Goal: Task Accomplishment & Management: Manage account settings

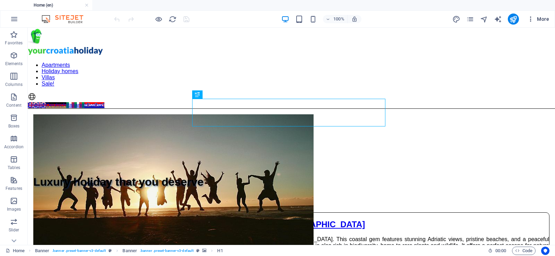
click at [540, 18] on span "More" at bounding box center [538, 19] width 22 height 7
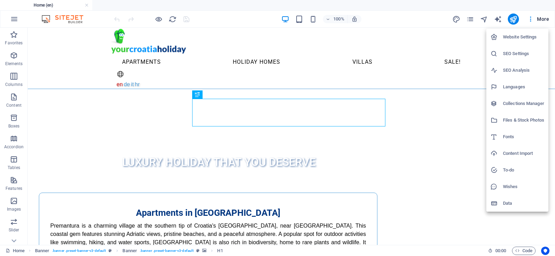
click at [15, 19] on div at bounding box center [277, 128] width 555 height 256
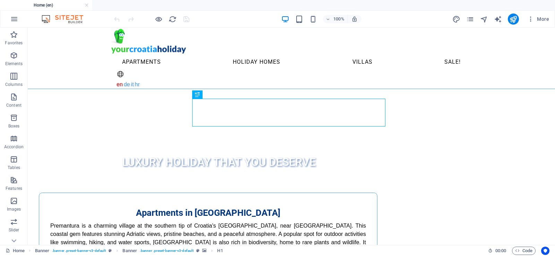
click at [13, 19] on icon "button" at bounding box center [14, 19] width 8 height 8
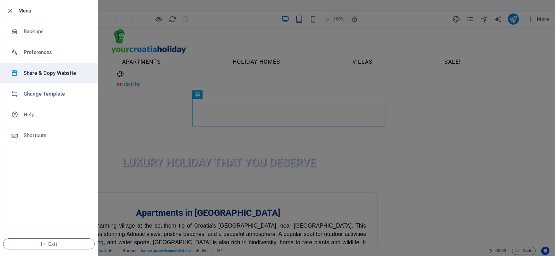
click at [57, 73] on h6 "Share & Copy Website" at bounding box center [56, 73] width 64 height 8
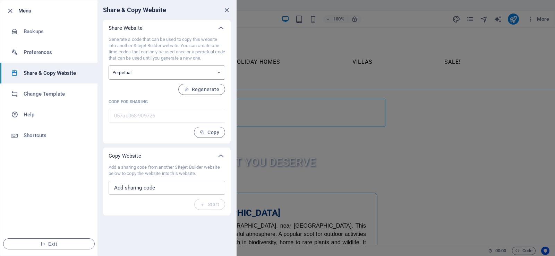
click at [150, 70] on select "One-time Perpetual" at bounding box center [167, 73] width 116 height 14
select select "onetime"
click at [109, 66] on select "One-time Perpetual" at bounding box center [167, 73] width 116 height 14
click at [209, 91] on span "Generate" at bounding box center [204, 90] width 30 height 6
type input "e895ac2c-909726"
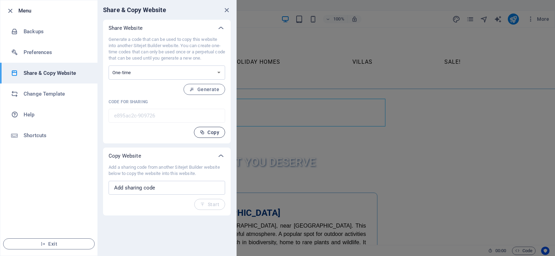
click at [207, 130] on span "Copy" at bounding box center [209, 133] width 19 height 6
click at [11, 10] on icon "button" at bounding box center [10, 11] width 8 height 8
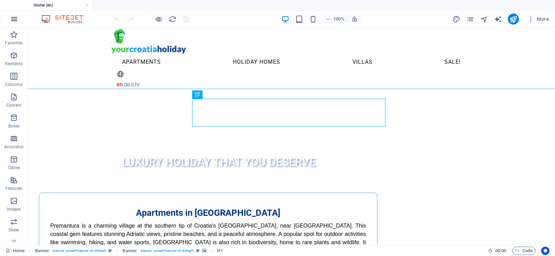
click at [12, 17] on icon "button" at bounding box center [14, 19] width 8 height 8
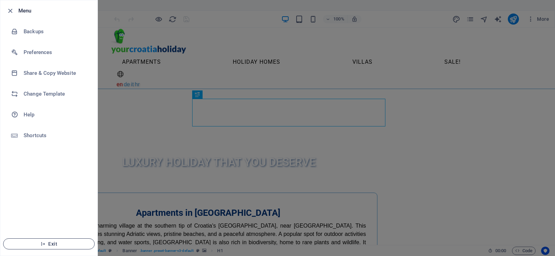
click at [56, 243] on span "Exit" at bounding box center [49, 244] width 80 height 6
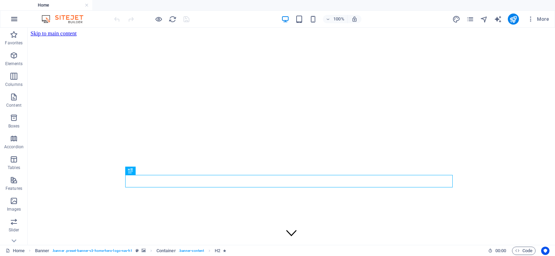
click at [12, 20] on icon "button" at bounding box center [14, 19] width 8 height 8
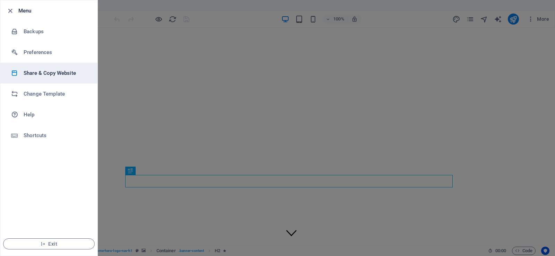
click at [43, 76] on h6 "Share & Copy Website" at bounding box center [56, 73] width 64 height 8
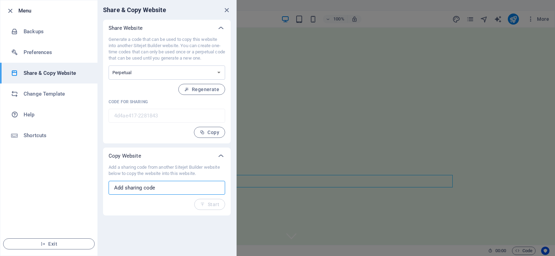
click at [166, 186] on input "text" at bounding box center [167, 188] width 116 height 14
paste input "e895ac2c-909726"
type input "e895ac2c-909726"
click at [210, 203] on span "Start" at bounding box center [209, 205] width 19 height 6
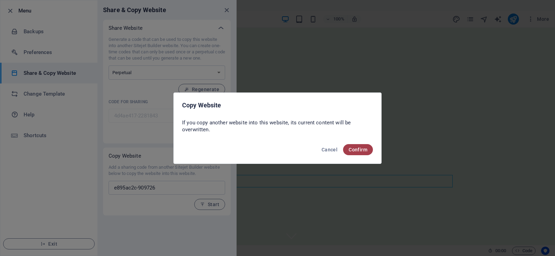
click at [359, 148] on span "Confirm" at bounding box center [357, 150] width 19 height 6
click at [357, 149] on span "Confirm" at bounding box center [357, 150] width 19 height 6
click at [361, 149] on span "Confirm" at bounding box center [357, 150] width 19 height 6
click at [322, 149] on span "Cancel" at bounding box center [329, 150] width 16 height 6
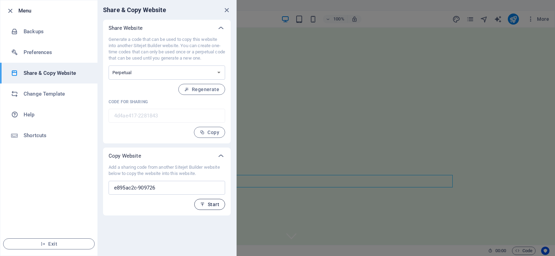
click at [209, 204] on span "Start" at bounding box center [209, 205] width 19 height 6
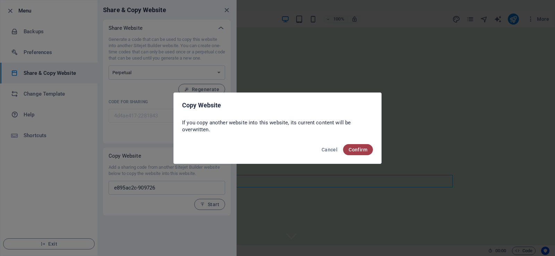
click at [358, 149] on span "Confirm" at bounding box center [357, 150] width 19 height 6
click at [333, 149] on span "Cancel" at bounding box center [329, 150] width 16 height 6
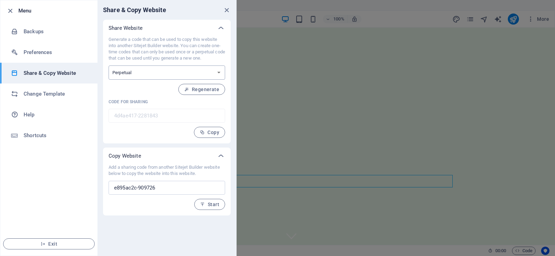
click at [211, 72] on select "One-time Perpetual" at bounding box center [167, 73] width 116 height 14
select select "onetime"
click at [109, 66] on select "One-time Perpetual" at bounding box center [167, 73] width 116 height 14
click at [211, 204] on span "Start" at bounding box center [209, 205] width 19 height 6
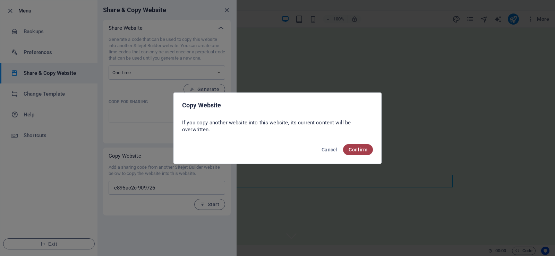
click at [362, 152] on span "Confirm" at bounding box center [357, 150] width 19 height 6
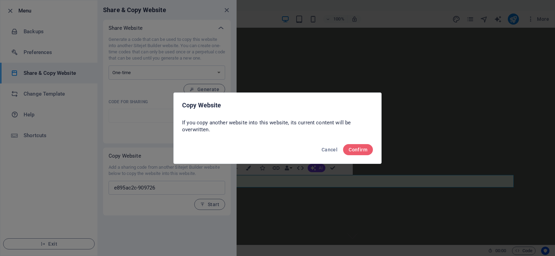
click at [423, 117] on div "Copy Website If you copy another website into this website, its current content…" at bounding box center [277, 128] width 555 height 256
click at [329, 150] on span "Cancel" at bounding box center [329, 150] width 16 height 6
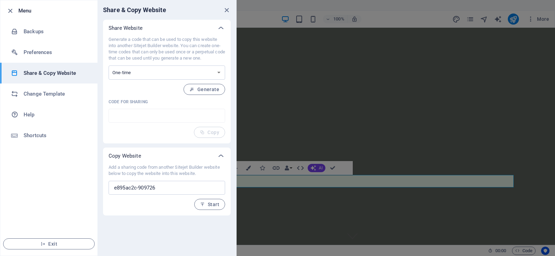
click at [365, 188] on div at bounding box center [277, 128] width 555 height 256
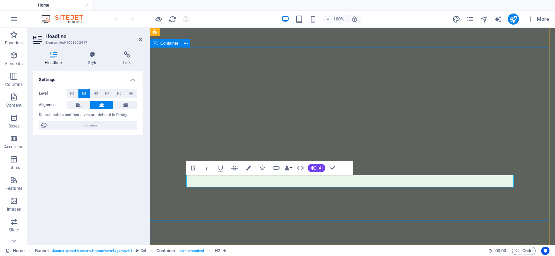
drag, startPoint x: 517, startPoint y: 245, endPoint x: 500, endPoint y: 200, distance: 48.6
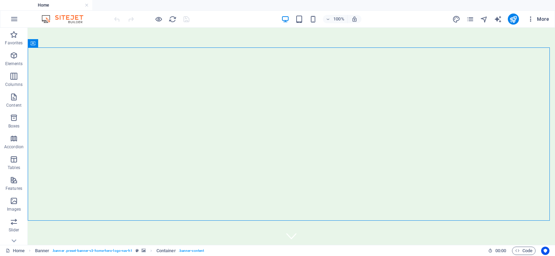
click at [540, 20] on span "More" at bounding box center [538, 19] width 22 height 7
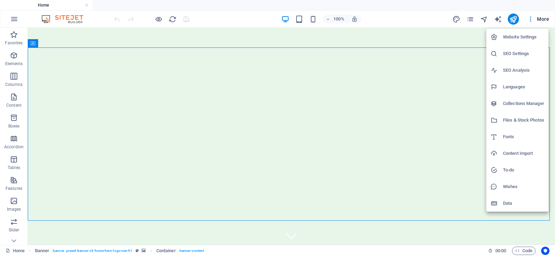
click at [510, 205] on h6 "Data" at bounding box center [523, 203] width 41 height 8
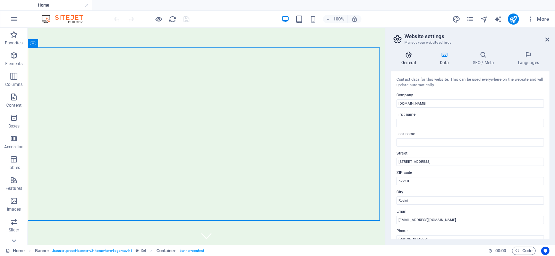
click at [405, 57] on icon at bounding box center [408, 54] width 35 height 7
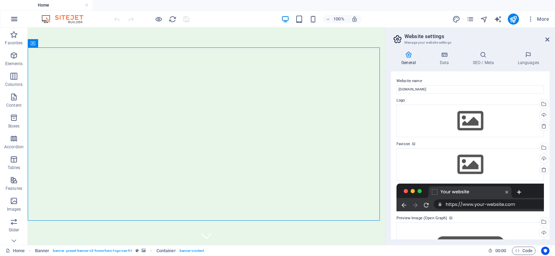
click at [16, 20] on icon "button" at bounding box center [14, 19] width 8 height 8
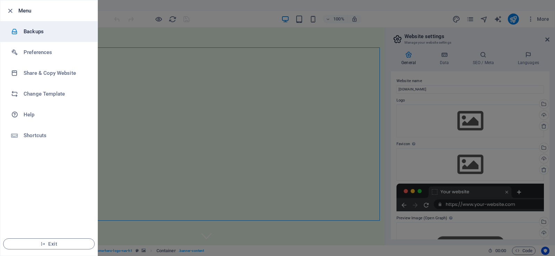
click at [36, 33] on h6 "Backups" at bounding box center [56, 31] width 64 height 8
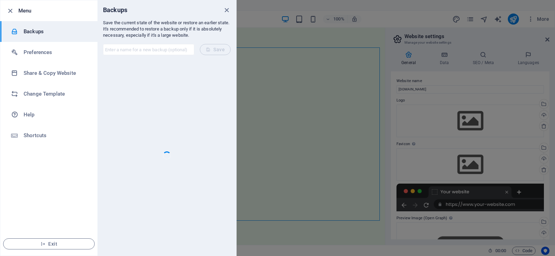
click at [307, 127] on div at bounding box center [277, 128] width 555 height 256
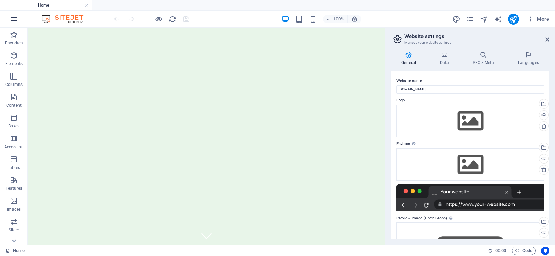
click at [12, 19] on icon "button" at bounding box center [14, 19] width 8 height 8
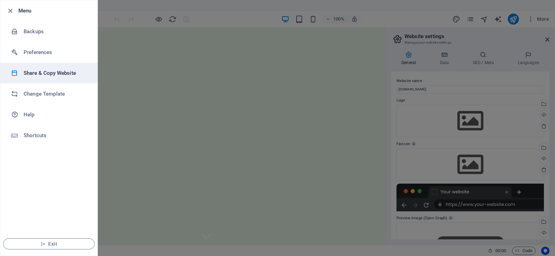
click at [46, 73] on h6 "Share & Copy Website" at bounding box center [56, 73] width 64 height 8
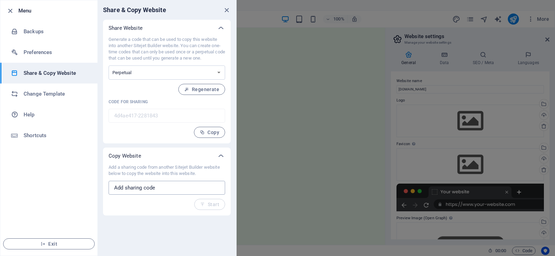
click at [183, 190] on input "text" at bounding box center [167, 188] width 116 height 14
paste input "e895ac2c-909726"
type input "e895ac2c-909726"
click at [201, 205] on icon "button" at bounding box center [202, 204] width 5 height 5
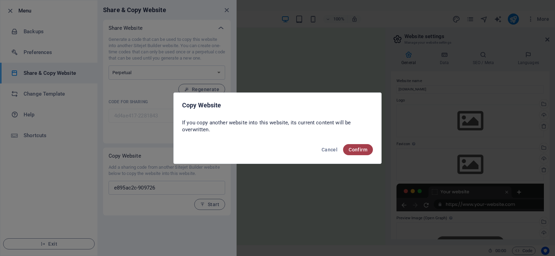
click at [355, 149] on span "Confirm" at bounding box center [357, 150] width 19 height 6
click at [331, 150] on span "Cancel" at bounding box center [329, 150] width 16 height 6
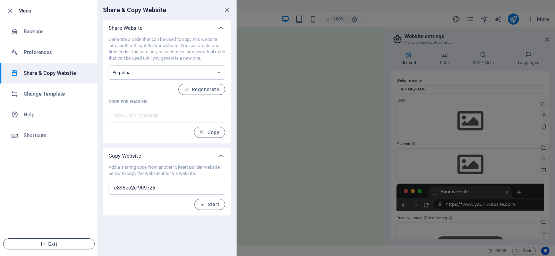
click at [40, 243] on span "Exit" at bounding box center [49, 244] width 80 height 6
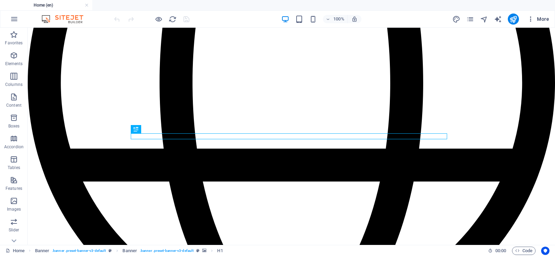
click at [537, 17] on span "More" at bounding box center [538, 19] width 22 height 7
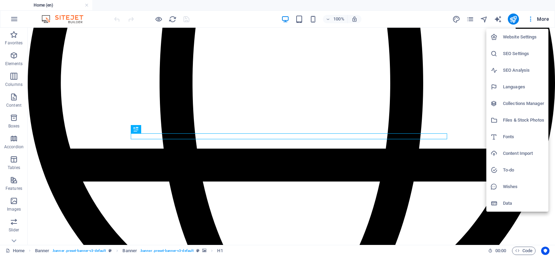
click at [522, 36] on h6 "Website Settings" at bounding box center [523, 37] width 41 height 8
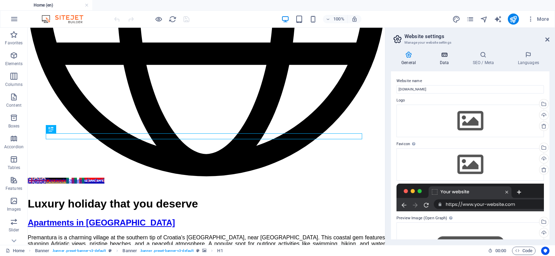
click at [441, 54] on icon at bounding box center [444, 54] width 30 height 7
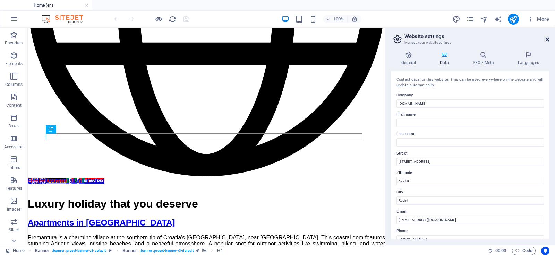
click at [547, 38] on icon at bounding box center [547, 40] width 4 height 6
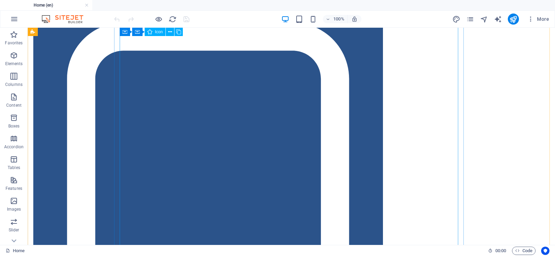
scroll to position [2617, 0]
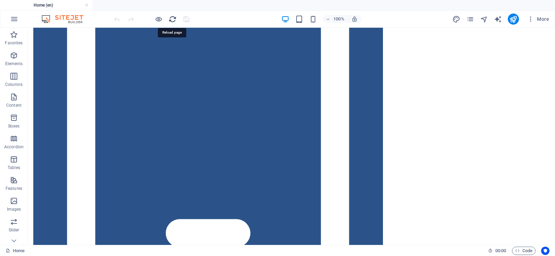
click at [171, 20] on icon "reload" at bounding box center [173, 19] width 8 height 8
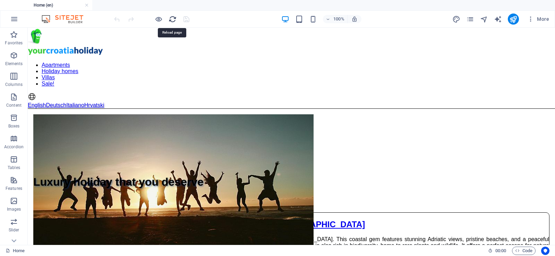
scroll to position [0, 0]
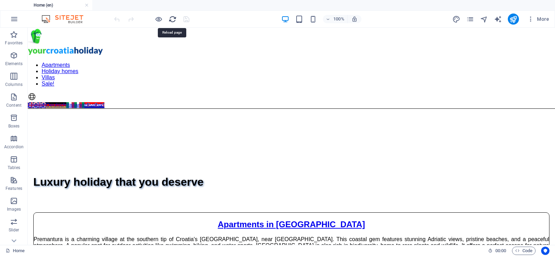
click at [172, 18] on icon "reload" at bounding box center [173, 19] width 8 height 8
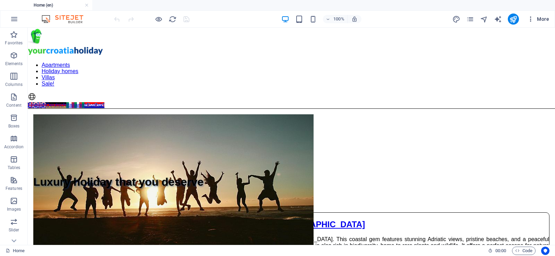
click at [537, 18] on span "More" at bounding box center [538, 19] width 22 height 7
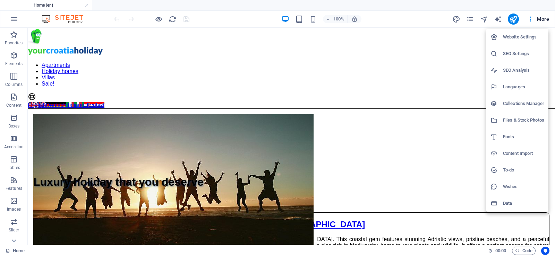
click at [517, 37] on h6 "Website Settings" at bounding box center [523, 37] width 41 height 8
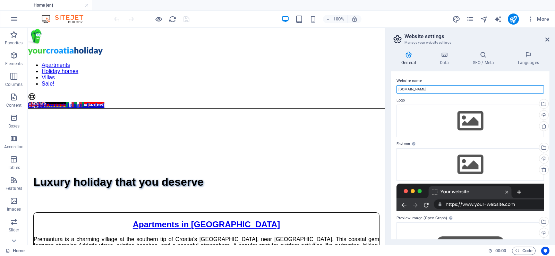
click at [406, 90] on input "[DOMAIN_NAME]" at bounding box center [469, 89] width 147 height 8
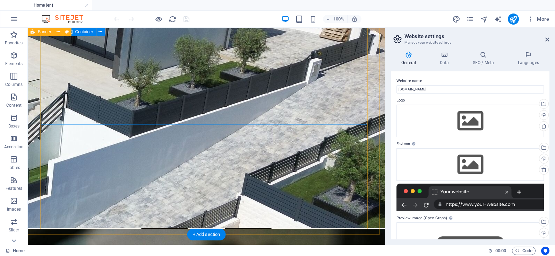
scroll to position [1065, 0]
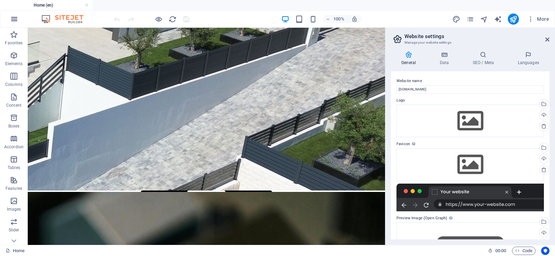
click at [14, 18] on icon "button" at bounding box center [14, 19] width 8 height 8
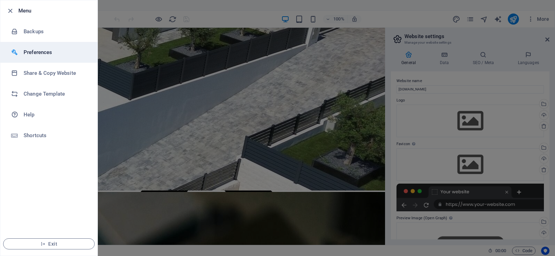
click at [40, 53] on h6 "Preferences" at bounding box center [56, 52] width 64 height 8
select select "light"
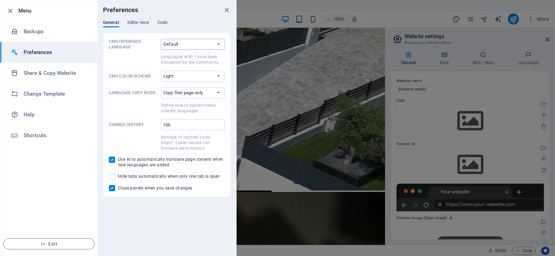
click at [188, 46] on select "Default Deutsch English Español Suomi* Français Magyar Italiano Nederlands Pols…" at bounding box center [193, 44] width 64 height 11
click at [212, 92] on select "Copy first page only Copy all pages" at bounding box center [193, 92] width 64 height 11
click at [161, 87] on select "Copy first page only Copy all pages" at bounding box center [193, 92] width 64 height 11
click at [208, 44] on select "Default Deutsch English Español Suomi* Français Magyar Italiano Nederlands Pols…" at bounding box center [193, 44] width 64 height 11
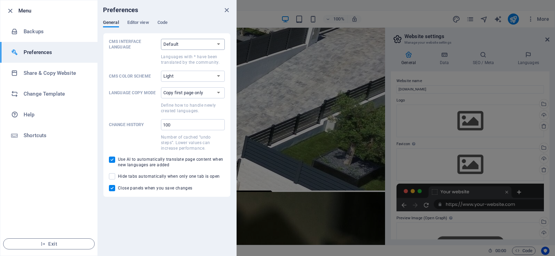
click at [208, 44] on select "Default Deutsch English Español Suomi* Français Magyar Italiano Nederlands Pols…" at bounding box center [193, 44] width 64 height 11
click at [137, 22] on span "Editor view" at bounding box center [138, 23] width 22 height 10
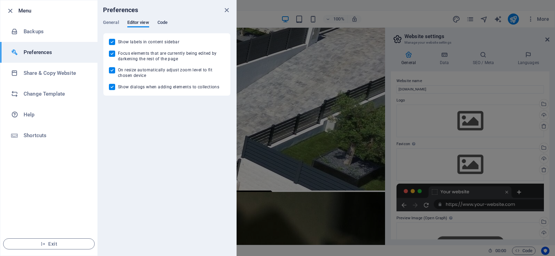
click at [161, 20] on span "Code" at bounding box center [162, 23] width 10 height 10
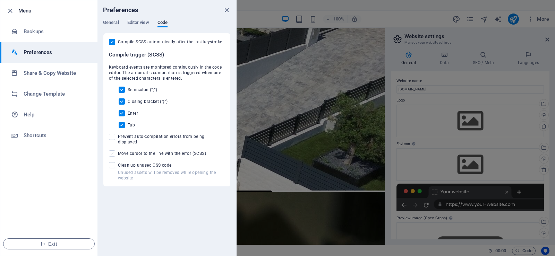
click at [112, 150] on span at bounding box center [112, 153] width 6 height 6
click at [112, 150] on input "Move cursor to the line with the error (SCSS)" at bounding box center [113, 153] width 9 height 6
checkbox input "true"
click at [111, 162] on span at bounding box center [112, 165] width 6 height 6
click at [111, 162] on input "Unused assets will be removed while opening the website Clean up unused CSS code" at bounding box center [113, 165] width 9 height 6
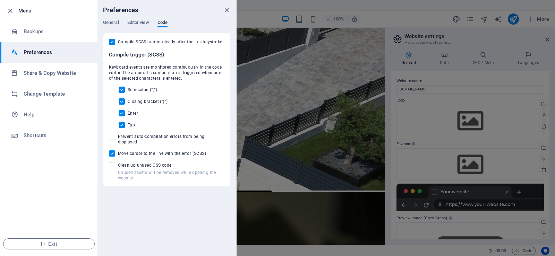
checkbox input "true"
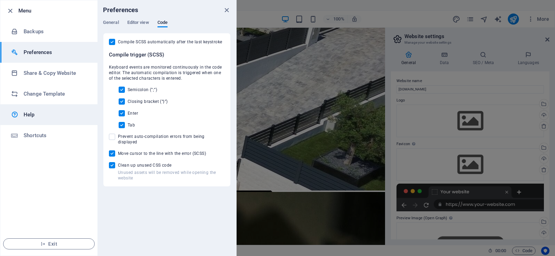
click at [41, 116] on h6 "Help" at bounding box center [56, 115] width 64 height 8
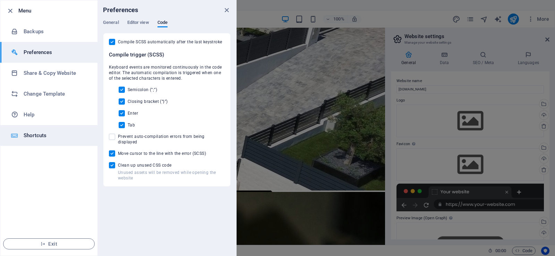
click at [33, 136] on h6 "Shortcuts" at bounding box center [56, 135] width 64 height 8
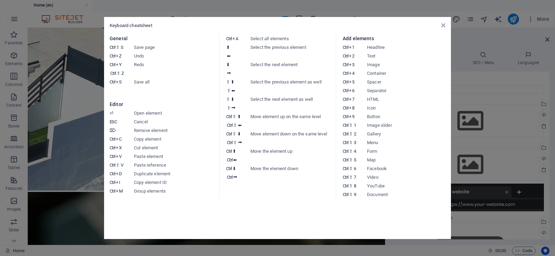
click at [76, 94] on aside "Keyboard cheatsheet General Ctrl ⇧ S Save page Ctrl Z Undo Ctrl Y Ctrl ⇧ Z Redo…" at bounding box center [277, 128] width 555 height 256
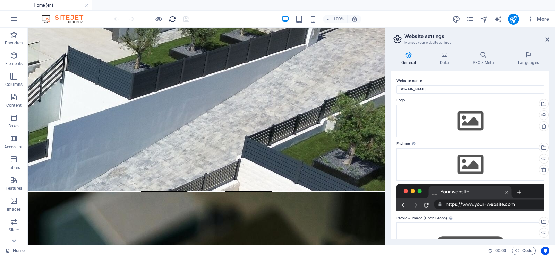
click at [172, 18] on icon "reload" at bounding box center [173, 19] width 8 height 8
click at [469, 18] on icon "pages" at bounding box center [470, 19] width 8 height 8
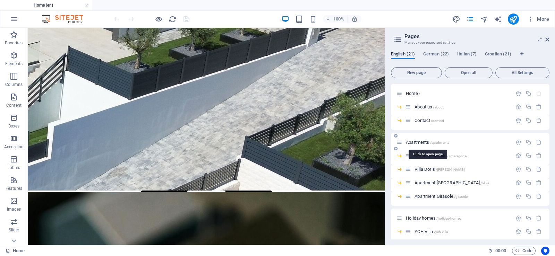
click at [423, 142] on span "Apartments /apartments" at bounding box center [427, 142] width 43 height 5
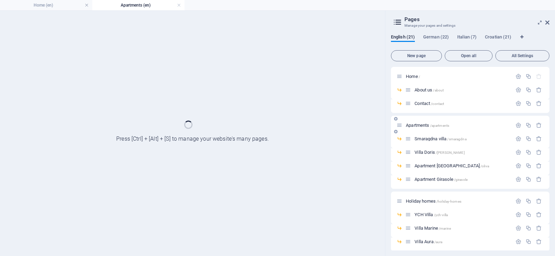
scroll to position [0, 0]
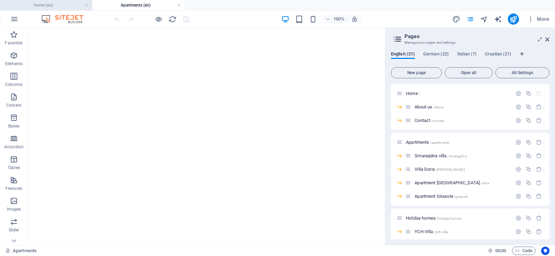
click at [57, 6] on h4 "Home (en)" at bounding box center [46, 5] width 92 height 8
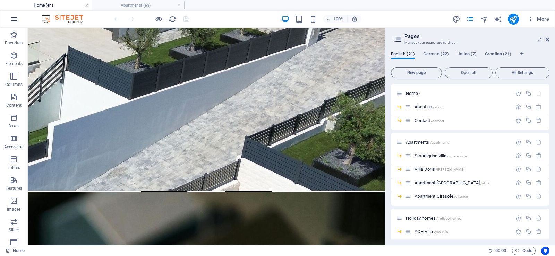
click at [11, 18] on icon "button" at bounding box center [14, 19] width 8 height 8
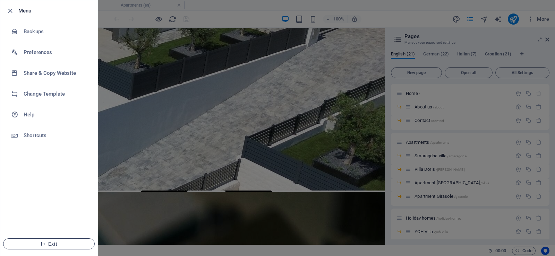
click at [54, 245] on span "Exit" at bounding box center [49, 244] width 80 height 6
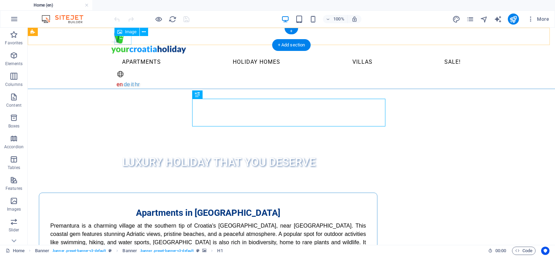
click at [124, 39] on figure at bounding box center [291, 36] width 361 height 17
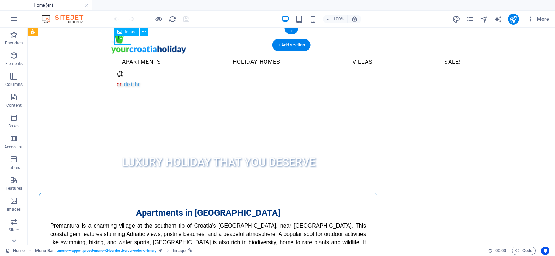
click at [124, 39] on figure at bounding box center [291, 36] width 361 height 17
select select "px"
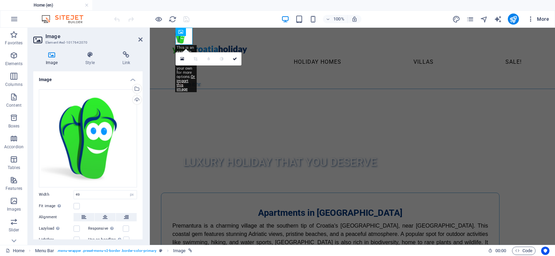
click at [545, 20] on span "More" at bounding box center [538, 19] width 22 height 7
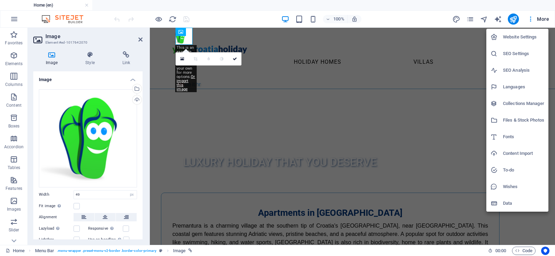
click at [525, 37] on h6 "Website Settings" at bounding box center [523, 37] width 41 height 8
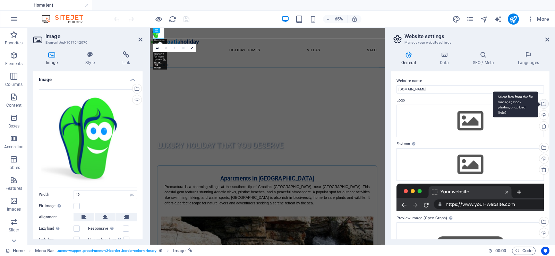
click at [544, 103] on div "Select files from the file manager, stock photos, or upload file(s)" at bounding box center [543, 105] width 10 height 10
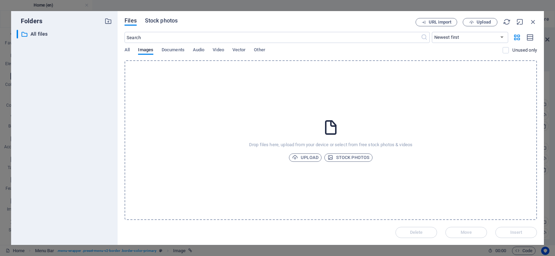
click at [161, 21] on span "Stock photos" at bounding box center [161, 21] width 33 height 8
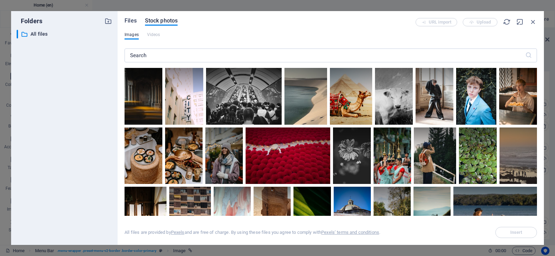
click at [131, 22] on span "Files" at bounding box center [130, 21] width 12 height 8
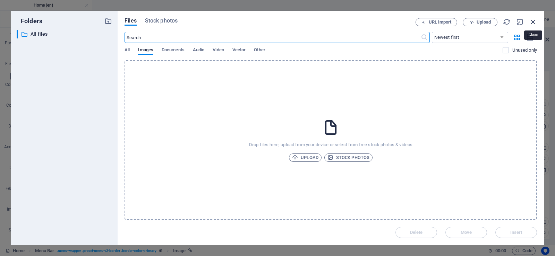
click at [533, 21] on icon "button" at bounding box center [533, 22] width 8 height 8
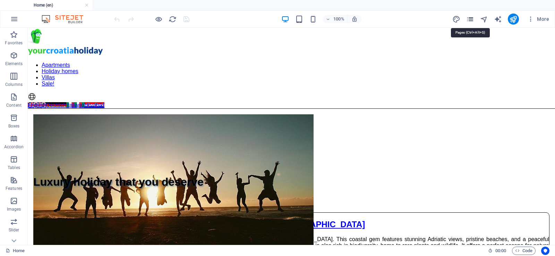
click at [471, 19] on icon "pages" at bounding box center [470, 19] width 8 height 8
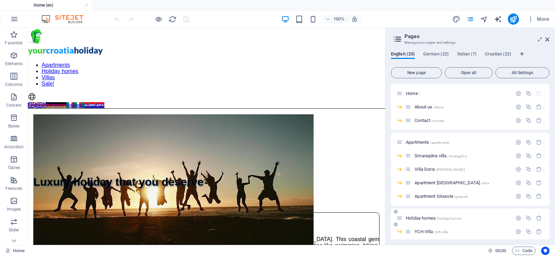
click at [426, 221] on div "Holiday homes /holiday-homes" at bounding box center [453, 218] width 115 height 8
click at [426, 217] on span "Holiday homes /holiday-homes" at bounding box center [433, 218] width 55 height 5
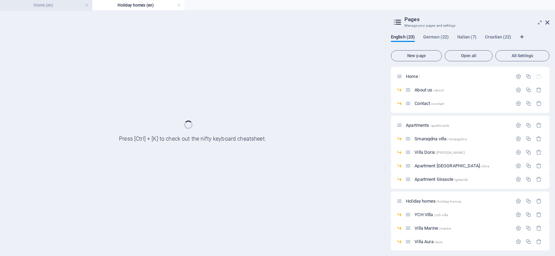
click at [46, 6] on h4 "Home (en)" at bounding box center [46, 5] width 92 height 8
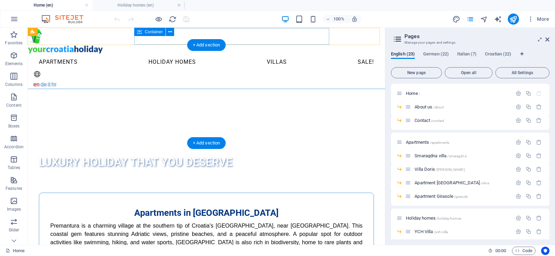
click at [156, 95] on img "1/7" at bounding box center [203, 95] width 341 height 0
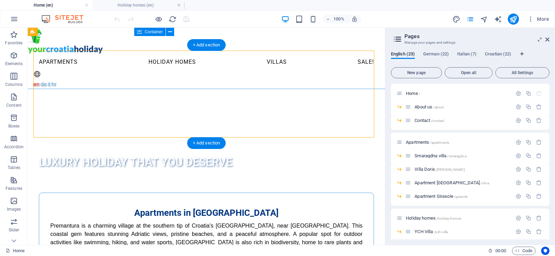
select select "vh"
select select "fade"
select select "s"
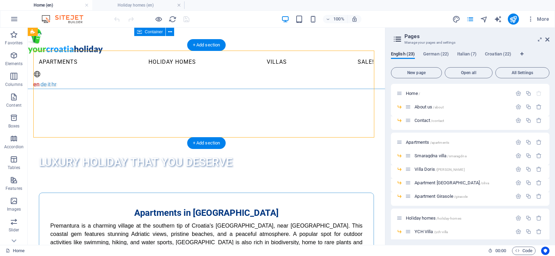
select select "progressive"
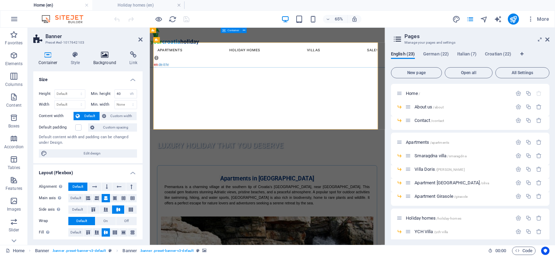
click at [105, 58] on icon at bounding box center [105, 54] width 34 height 7
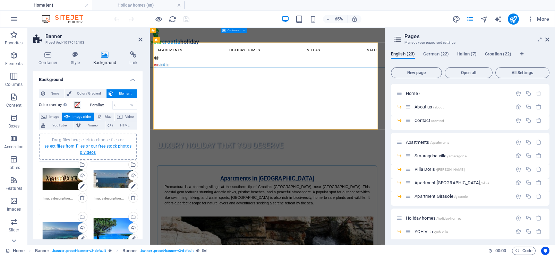
click at [107, 145] on link "select files from Files or our free stock photos & videos" at bounding box center [87, 149] width 87 height 11
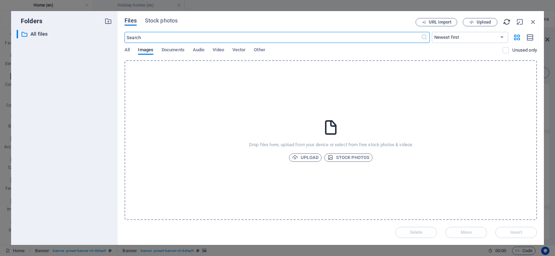
click at [505, 20] on icon "button" at bounding box center [507, 22] width 8 height 8
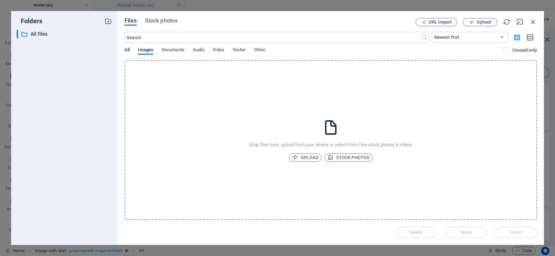
click at [126, 50] on span "All" at bounding box center [126, 51] width 5 height 10
click at [507, 21] on icon "button" at bounding box center [507, 22] width 8 height 8
click at [534, 21] on icon "button" at bounding box center [533, 22] width 8 height 8
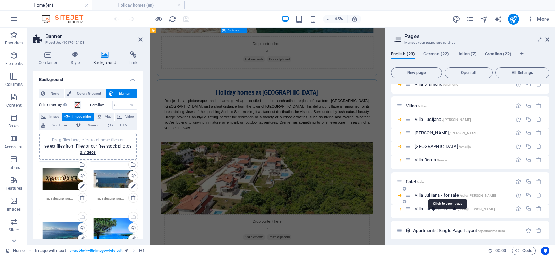
scroll to position [205, 0]
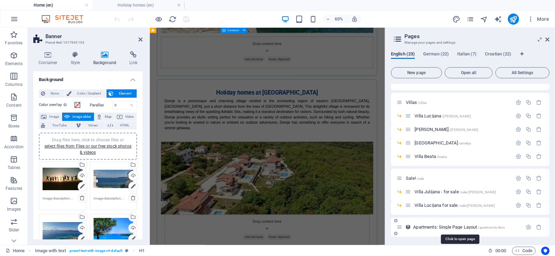
click at [453, 226] on span "Apartments: Single Page Layout /apartments-item" at bounding box center [459, 227] width 92 height 5
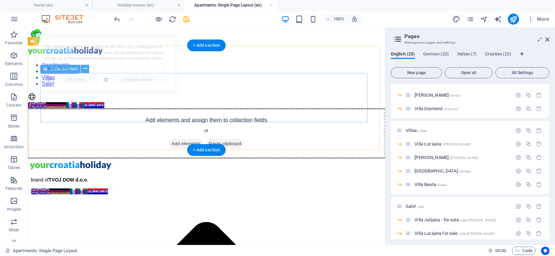
scroll to position [0, 0]
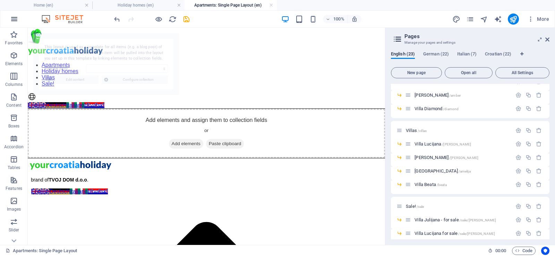
click at [13, 17] on icon "button" at bounding box center [14, 19] width 8 height 8
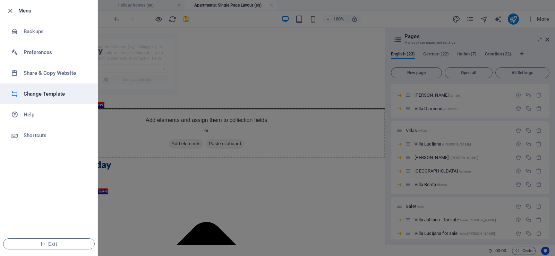
click at [47, 94] on h6 "Change Template" at bounding box center [56, 94] width 64 height 8
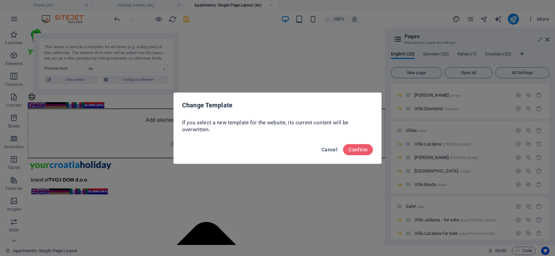
click at [328, 148] on span "Cancel" at bounding box center [329, 150] width 16 height 6
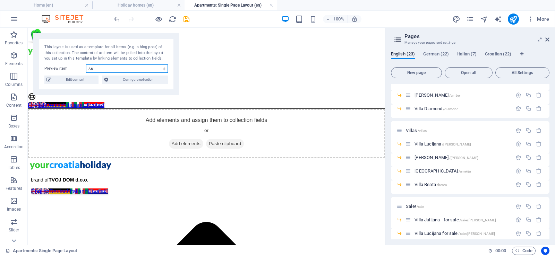
click at [103, 69] on select "A6 A5 A4 A1 A3" at bounding box center [127, 68] width 82 height 8
select select "68e365d9d55790205b066759"
click at [86, 64] on select "A6 A5 A4 A1 A3" at bounding box center [127, 68] width 82 height 8
click at [80, 79] on span "Edit content" at bounding box center [74, 80] width 43 height 8
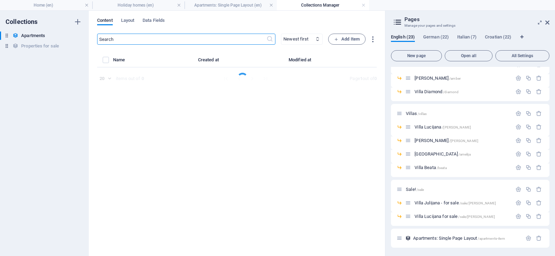
select select "Smaragdna"
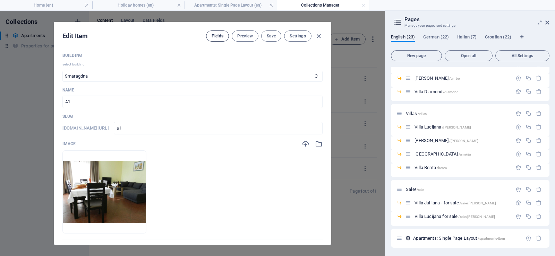
click at [215, 37] on span "Fields" at bounding box center [217, 36] width 12 height 6
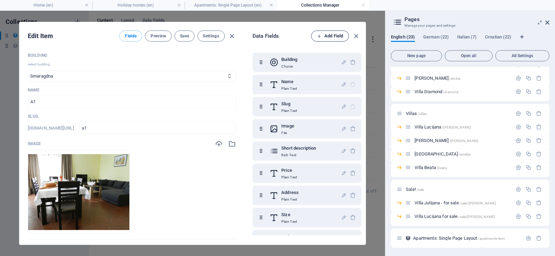
click at [325, 36] on span "Add Field" at bounding box center [330, 36] width 26 height 8
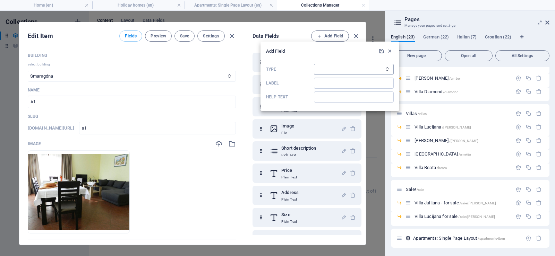
click at [341, 69] on select "Plain Text Link CMS Rich Text File Multiple Files Checkbox Choice Date Number" at bounding box center [354, 69] width 80 height 11
click at [314, 64] on select "Plain Text Link CMS Rich Text File Multiple Files Checkbox Choice Date Number" at bounding box center [354, 69] width 80 height 11
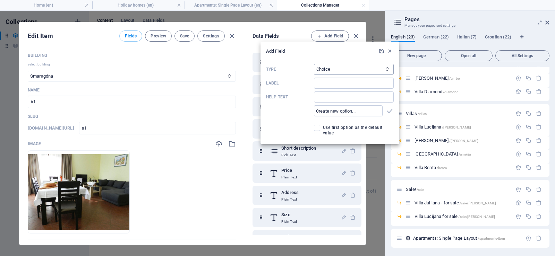
click at [359, 67] on select "Plain Text Link CMS Rich Text File Multiple Files Checkbox Choice Date Number" at bounding box center [354, 69] width 80 height 11
click at [314, 64] on select "Plain Text Link CMS Rich Text File Multiple Files Checkbox Choice Date Number" at bounding box center [354, 69] width 80 height 11
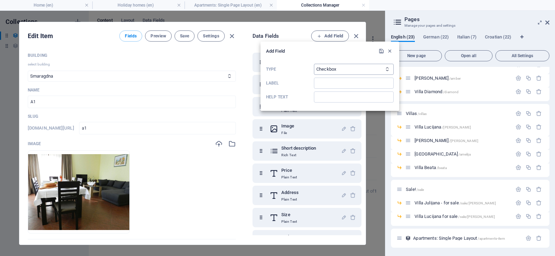
click at [346, 71] on select "Plain Text Link CMS Rich Text File Multiple Files Checkbox Choice Date Number" at bounding box center [354, 69] width 80 height 11
click at [314, 64] on select "Plain Text Link CMS Rich Text File Multiple Files Checkbox Choice Date Number" at bounding box center [354, 69] width 80 height 11
click at [342, 70] on select "Plain Text Link CMS Rich Text File Multiple Files Checkbox Choice Date Number" at bounding box center [354, 69] width 80 height 11
select select "checkbox"
click at [314, 64] on select "Plain Text Link CMS Rich Text File Multiple Files Checkbox Choice Date Number" at bounding box center [354, 69] width 80 height 11
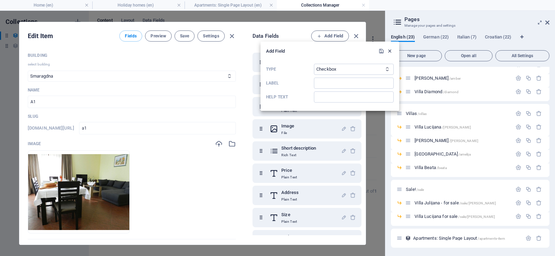
click at [388, 50] on icon "button" at bounding box center [390, 51] width 6 height 6
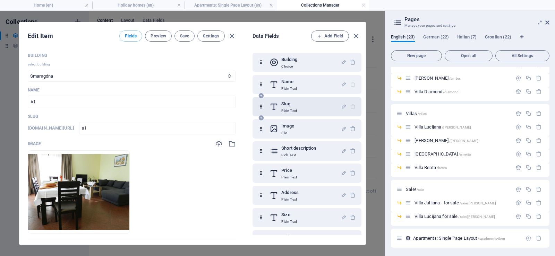
click at [261, 108] on icon at bounding box center [261, 107] width 6 height 14
drag, startPoint x: 261, startPoint y: 108, endPoint x: 261, endPoint y: 104, distance: 3.5
click at [261, 104] on div "Building Choice Name Plain Text Slug Plain Text Image File Short description Ri…" at bounding box center [306, 196] width 109 height 286
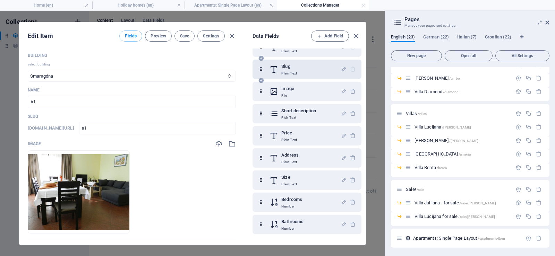
scroll to position [69, 0]
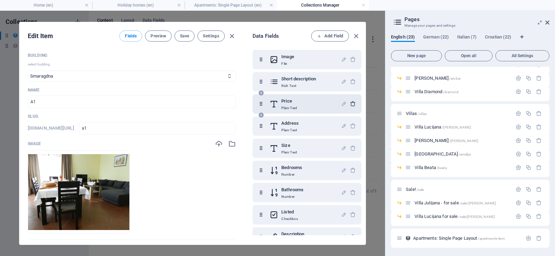
click at [351, 102] on icon "button" at bounding box center [353, 104] width 6 height 6
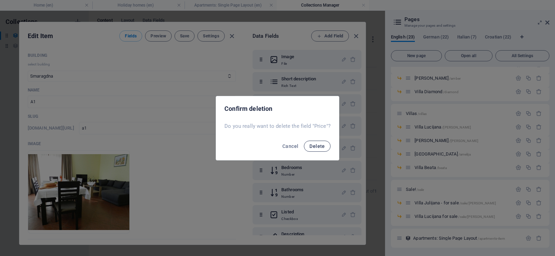
click at [318, 146] on span "Delete" at bounding box center [316, 147] width 15 height 6
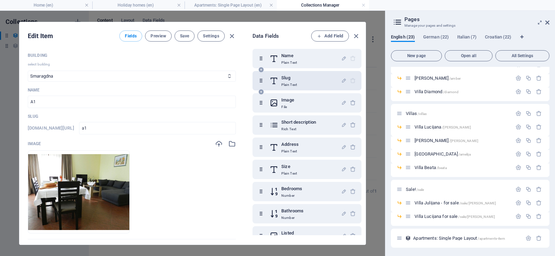
scroll to position [0, 0]
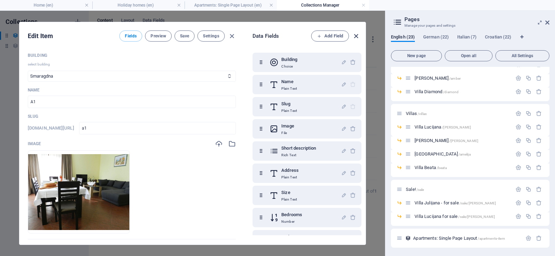
click at [356, 36] on icon "button" at bounding box center [356, 36] width 8 height 8
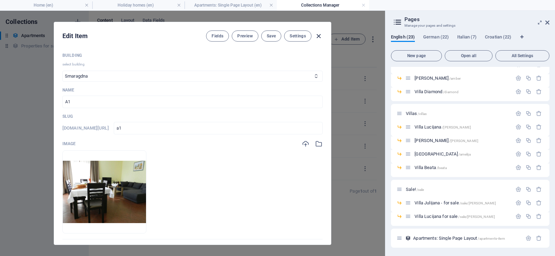
click at [318, 36] on icon "button" at bounding box center [318, 36] width 8 height 8
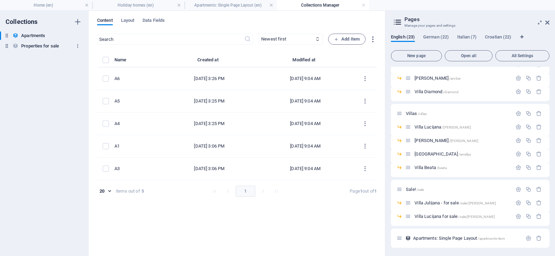
click at [78, 46] on icon "button" at bounding box center [77, 46] width 5 height 5
click at [36, 87] on div at bounding box center [277, 128] width 555 height 256
click at [37, 46] on h6 "Properties for sale" at bounding box center [40, 46] width 38 height 8
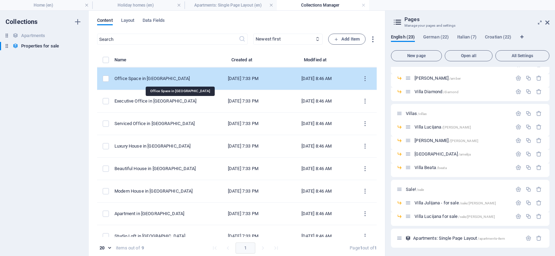
click at [170, 76] on div "Office Space in [GEOGRAPHIC_DATA]" at bounding box center [157, 79] width 86 height 6
select select "Office"
select select "For Rent"
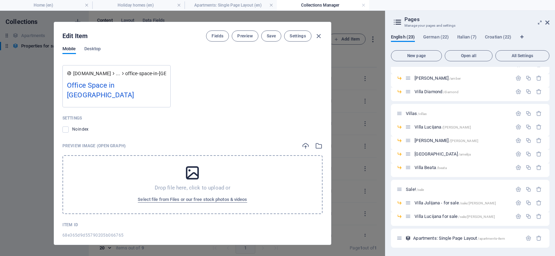
scroll to position [3, 0]
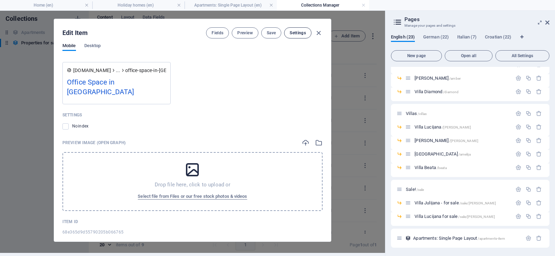
click at [297, 34] on span "Settings" at bounding box center [298, 33] width 16 height 6
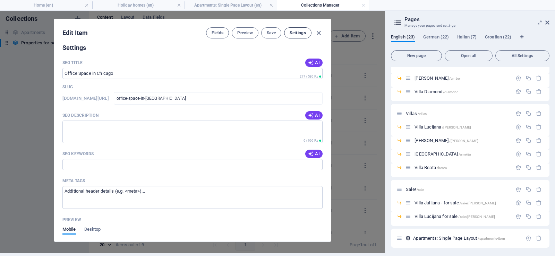
scroll to position [636, 0]
click at [242, 34] on span "Preview" at bounding box center [244, 33] width 15 height 6
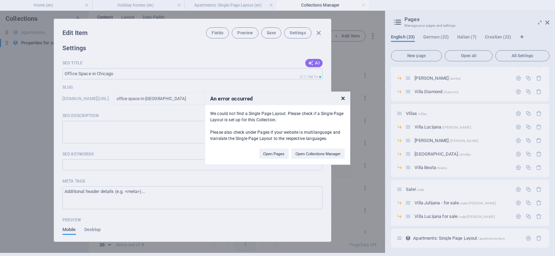
click at [341, 98] on icon at bounding box center [342, 98] width 3 height 5
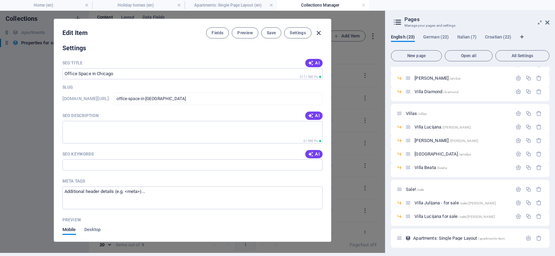
click at [318, 31] on icon "button" at bounding box center [318, 33] width 8 height 8
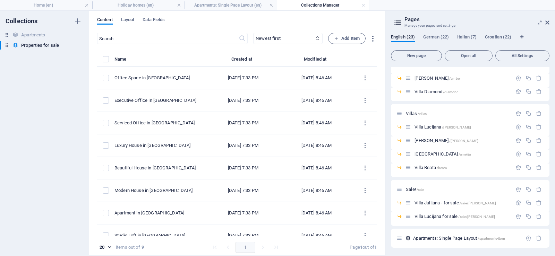
scroll to position [0, 0]
click at [223, 6] on h4 "Apartments: Single Page Layout (en)" at bounding box center [230, 5] width 92 height 8
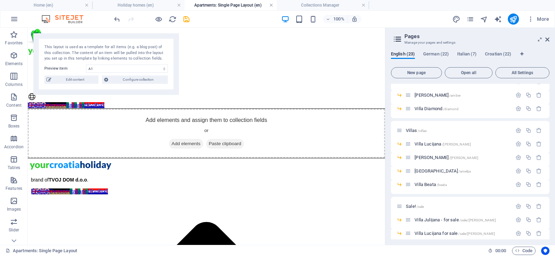
click at [270, 5] on link at bounding box center [271, 5] width 4 height 7
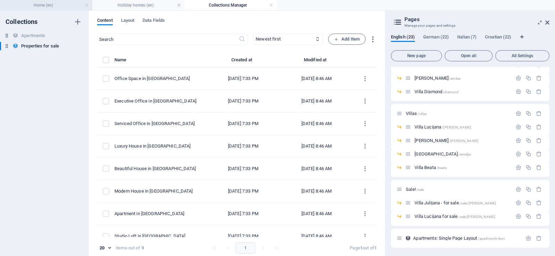
click at [67, 2] on h4 "Home (en)" at bounding box center [46, 5] width 92 height 8
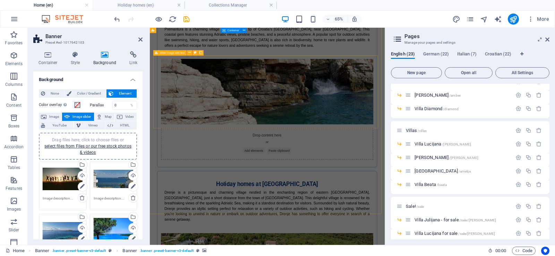
scroll to position [383, 0]
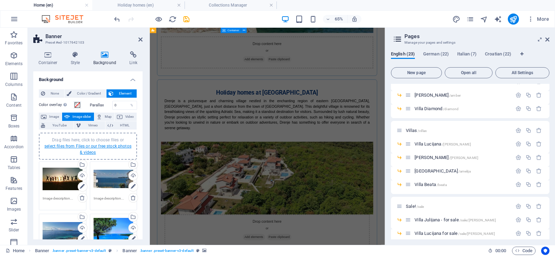
click at [97, 147] on link "select files from Files or our free stock photos & videos" at bounding box center [87, 149] width 87 height 11
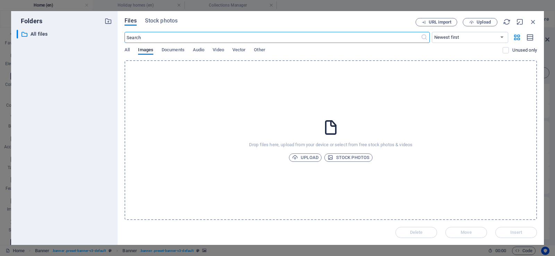
scroll to position [0, 0]
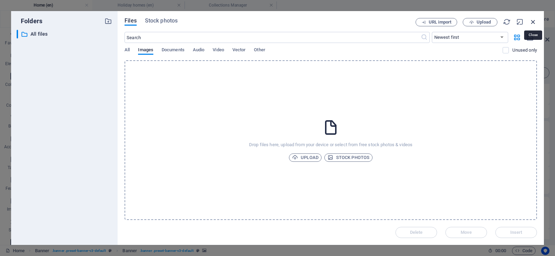
click at [531, 21] on icon "button" at bounding box center [533, 22] width 8 height 8
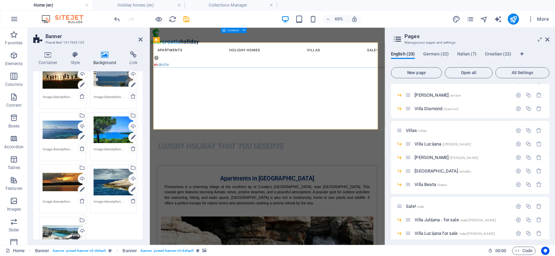
scroll to position [139, 0]
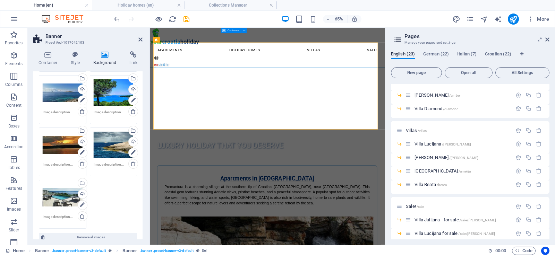
click at [59, 144] on div "Drag files here, click to choose files or select files from Files or our free s…" at bounding box center [63, 145] width 40 height 28
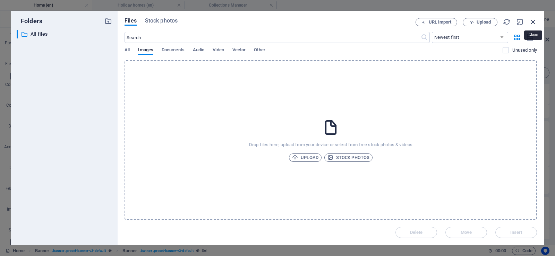
click at [534, 20] on icon "button" at bounding box center [533, 22] width 8 height 8
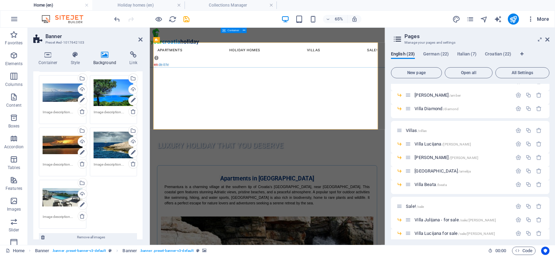
click at [540, 20] on span "More" at bounding box center [538, 19] width 22 height 7
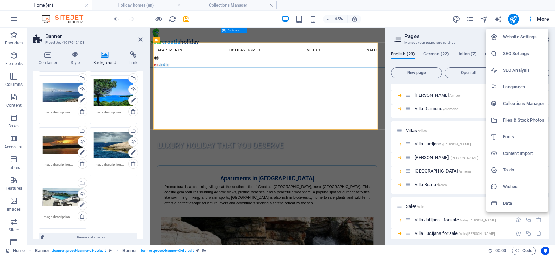
click at [518, 87] on h6 "Languages" at bounding box center [523, 87] width 41 height 8
select select "41"
select select "55"
select select "76"
select select "36"
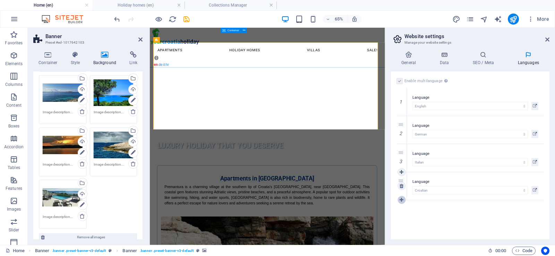
click at [401, 200] on icon at bounding box center [401, 200] width 4 height 5
select select
click at [15, 17] on icon "button" at bounding box center [14, 19] width 8 height 8
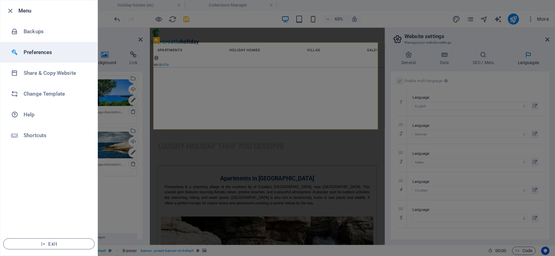
click at [44, 54] on h6 "Preferences" at bounding box center [56, 52] width 64 height 8
select select "light"
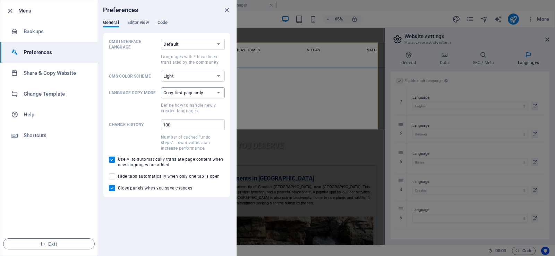
click at [186, 92] on select "Copy first page only Copy all pages" at bounding box center [193, 92] width 64 height 11
select select "all"
click at [161, 87] on select "Copy first page only Copy all pages" at bounding box center [193, 92] width 64 height 11
drag, startPoint x: 437, startPoint y: 213, endPoint x: 447, endPoint y: 221, distance: 12.8
click at [439, 214] on div at bounding box center [277, 128] width 555 height 256
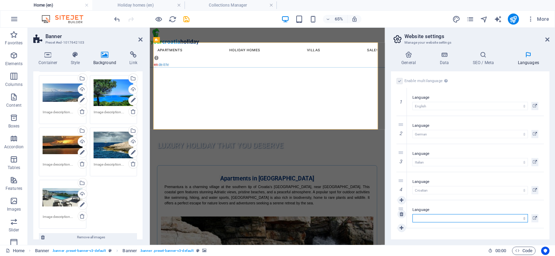
click at [515, 219] on select "Abkhazian Afar Afrikaans Akan Albanian Amharic Arabic Aragonese Armenian Assame…" at bounding box center [469, 218] width 115 height 8
select select "134"
click at [412, 214] on select "Abkhazian Afar Afrikaans Akan Albanian Amharic Arabic Aragonese Armenian Assame…" at bounding box center [469, 218] width 115 height 8
click at [533, 217] on icon at bounding box center [535, 218] width 4 height 8
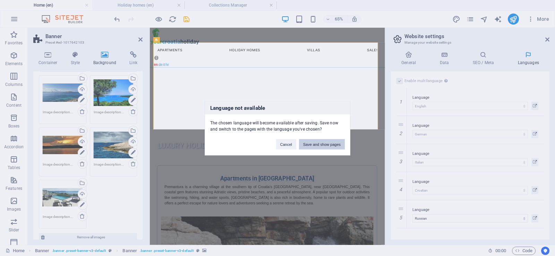
click at [316, 144] on button "Save and show pages" at bounding box center [322, 144] width 46 height 10
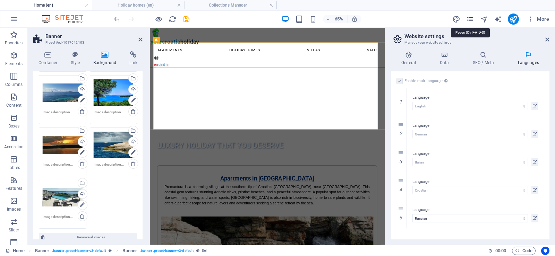
click at [469, 18] on icon "pages" at bounding box center [470, 19] width 8 height 8
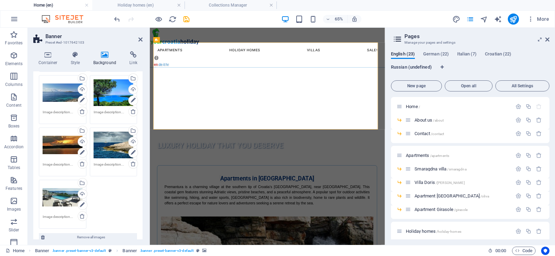
click at [412, 68] on span "Russian (undefined)" at bounding box center [411, 68] width 41 height 10
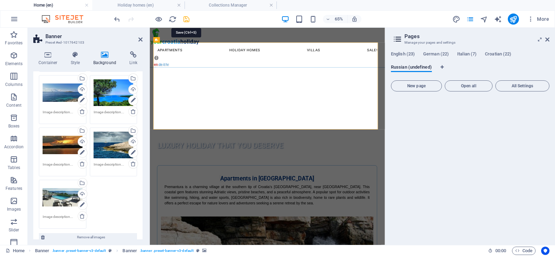
click at [184, 18] on icon "save" at bounding box center [186, 19] width 8 height 8
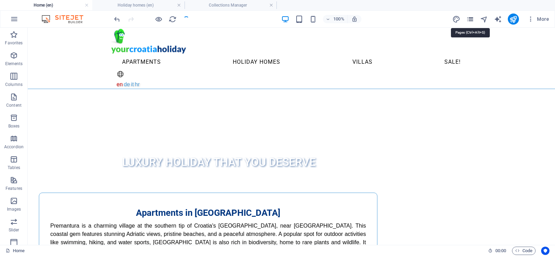
click at [469, 17] on icon "pages" at bounding box center [470, 19] width 8 height 8
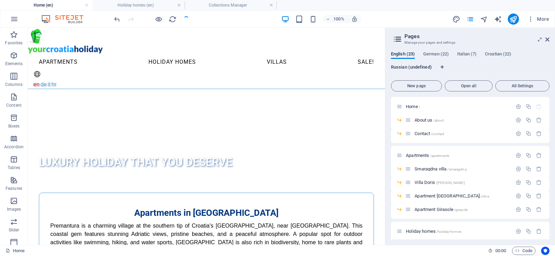
click at [420, 68] on span "Russian (undefined)" at bounding box center [411, 68] width 41 height 10
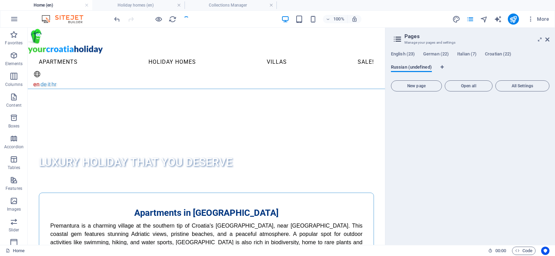
click at [413, 68] on span "Russian (undefined)" at bounding box center [411, 68] width 41 height 10
click at [459, 86] on span "Open all" at bounding box center [469, 86] width 42 height 4
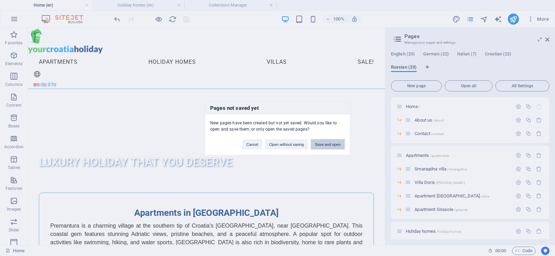
click at [328, 143] on button "Save and open" at bounding box center [328, 144] width 34 height 10
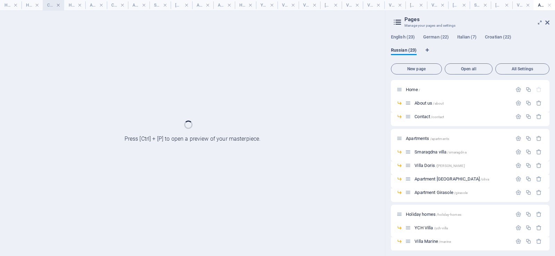
click at [58, 5] on link at bounding box center [58, 5] width 4 height 7
click at [85, 3] on h4 "About us (ru)" at bounding box center [78, 5] width 22 height 8
click at [84, 3] on link at bounding box center [83, 5] width 4 height 7
click at [89, 5] on link at bounding box center [87, 5] width 4 height 7
click at [92, 5] on link at bounding box center [91, 5] width 4 height 7
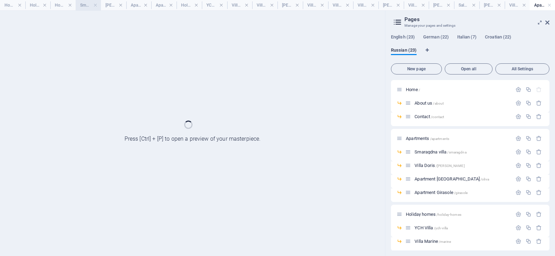
click at [100, 4] on h4 "Smaragdna villa (ru)" at bounding box center [88, 5] width 25 height 8
click at [98, 4] on h4 "Smaragdna villa (ru)" at bounding box center [88, 5] width 25 height 8
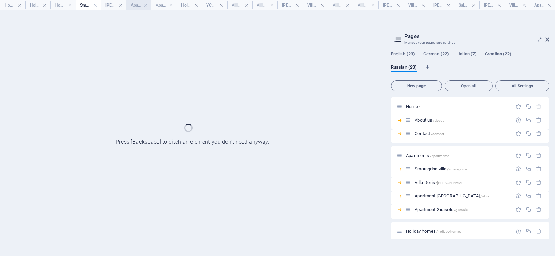
click at [121, 3] on link at bounding box center [121, 5] width 4 height 7
click at [126, 5] on link at bounding box center [126, 5] width 4 height 7
click at [131, 5] on link at bounding box center [133, 5] width 4 height 7
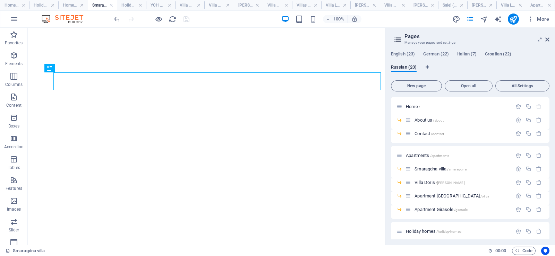
click at [131, 5] on h4 "Holiday homes (ru)" at bounding box center [131, 5] width 29 height 8
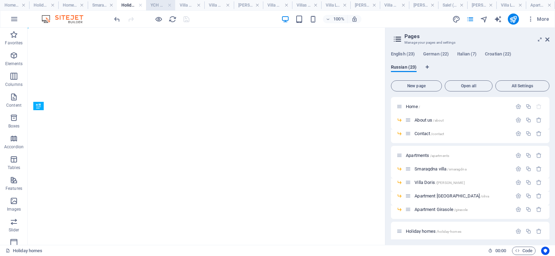
click at [142, 6] on link at bounding box center [140, 5] width 4 height 7
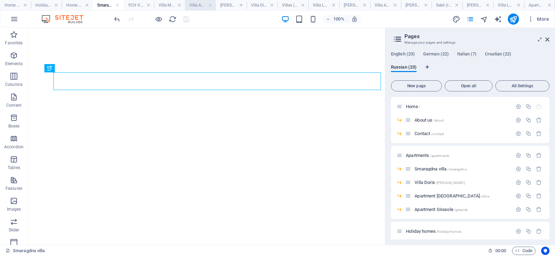
click at [149, 5] on link at bounding box center [148, 5] width 4 height 7
click at [157, 5] on link at bounding box center [157, 5] width 4 height 7
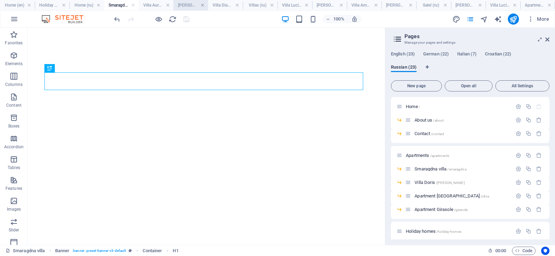
click at [202, 5] on link at bounding box center [202, 5] width 4 height 7
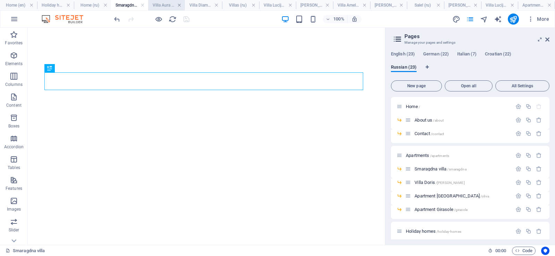
click at [179, 5] on link at bounding box center [179, 5] width 4 height 7
click at [194, 4] on link at bounding box center [192, 5] width 4 height 7
click at [208, 6] on link at bounding box center [208, 5] width 4 height 7
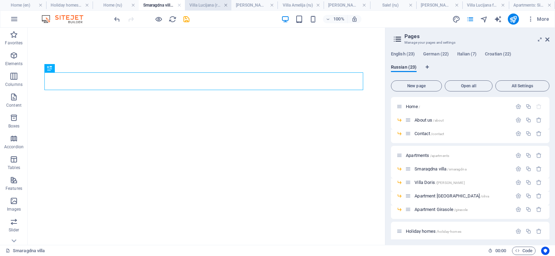
click at [226, 5] on link at bounding box center [226, 5] width 4 height 7
click at [246, 5] on link at bounding box center [246, 5] width 4 height 7
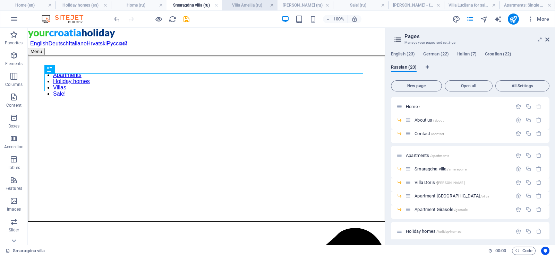
click at [272, 5] on link at bounding box center [272, 5] width 4 height 7
click at [304, 5] on link at bounding box center [303, 5] width 4 height 7
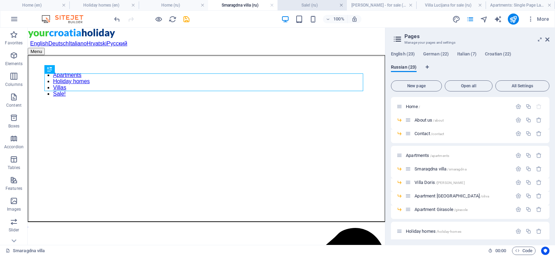
click at [343, 5] on link at bounding box center [341, 5] width 4 height 7
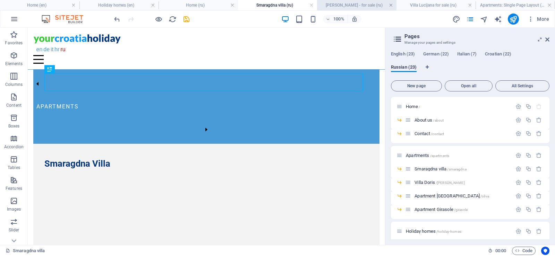
click at [392, 4] on link at bounding box center [391, 5] width 4 height 7
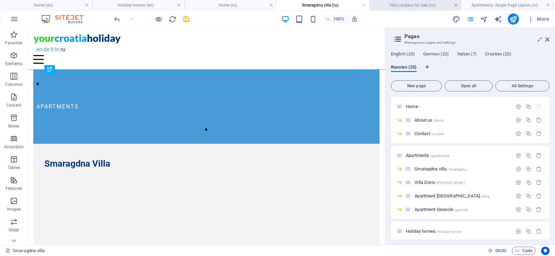
click at [455, 4] on link at bounding box center [456, 5] width 4 height 7
click at [362, 5] on link at bounding box center [363, 5] width 4 height 7
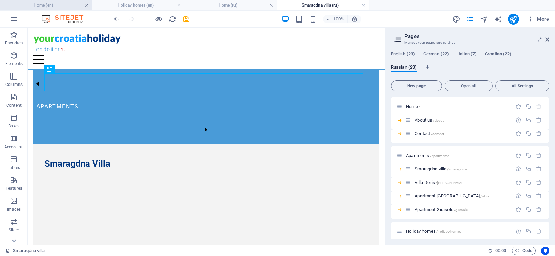
click at [179, 5] on link at bounding box center [179, 5] width 4 height 7
click at [87, 5] on link at bounding box center [87, 5] width 4 height 7
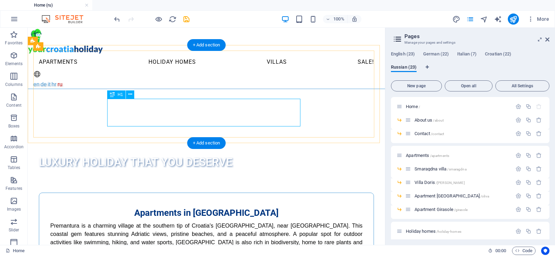
click at [213, 148] on div "Luxury holiday that you deserve" at bounding box center [135, 162] width 193 height 28
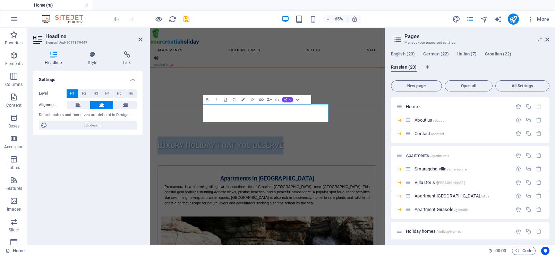
click at [289, 98] on button "AI" at bounding box center [287, 100] width 11 height 6
click at [279, 133] on link "Translate to Russian" at bounding box center [276, 134] width 44 height 7
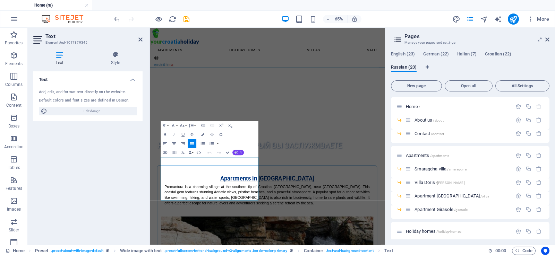
click at [241, 152] on span "AI" at bounding box center [241, 153] width 2 height 3
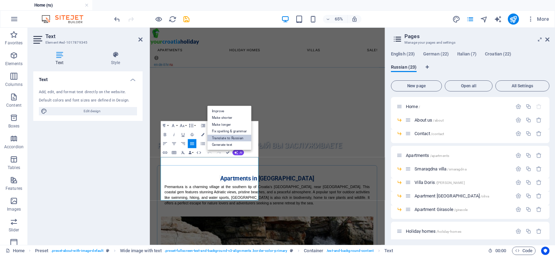
click at [230, 138] on link "Translate to Russian" at bounding box center [229, 138] width 44 height 7
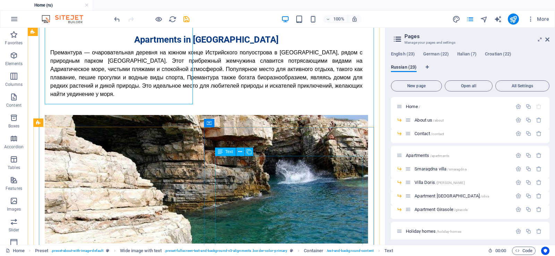
drag, startPoint x: 296, startPoint y: 190, endPoint x: 252, endPoint y: 278, distance: 98.5
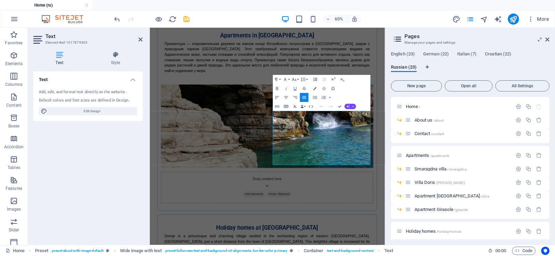
click at [348, 108] on icon "button" at bounding box center [347, 106] width 3 height 3
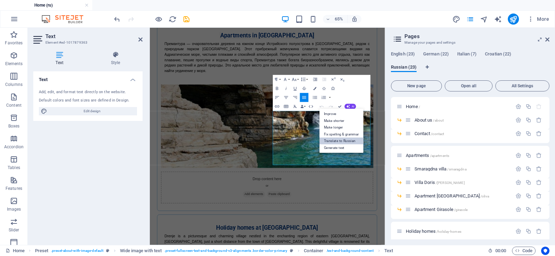
click at [344, 141] on link "Translate to Russian" at bounding box center [341, 141] width 44 height 7
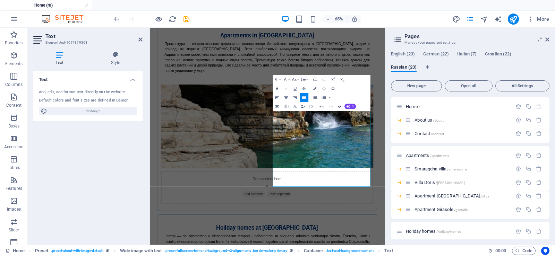
scroll to position [173, 0]
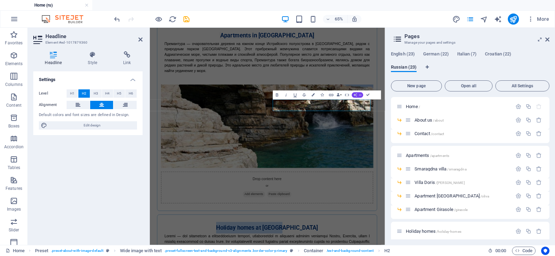
click at [356, 95] on icon "button" at bounding box center [355, 94] width 3 height 3
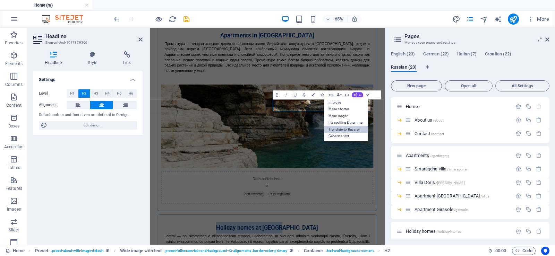
click at [349, 130] on link "Translate to Russian" at bounding box center [346, 129] width 44 height 7
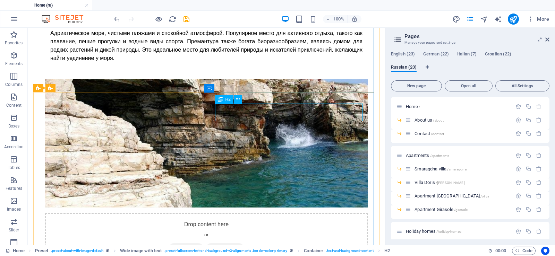
scroll to position [208, 0]
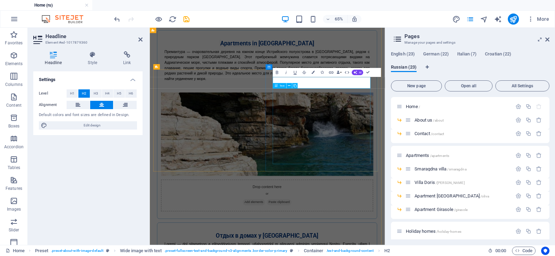
scroll to position [255, 0]
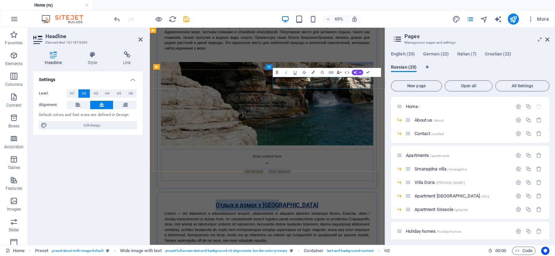
drag, startPoint x: 366, startPoint y: 112, endPoint x: 429, endPoint y: 110, distance: 63.5
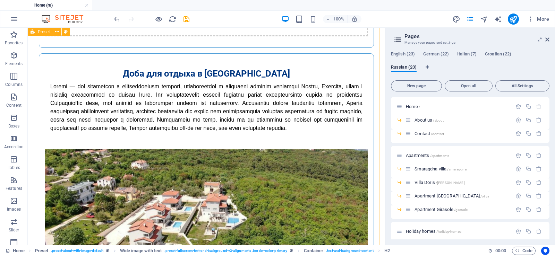
scroll to position [451, 0]
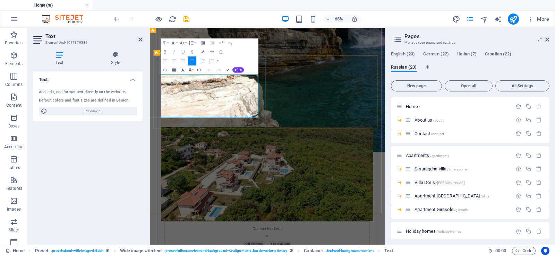
scroll to position [445, 0]
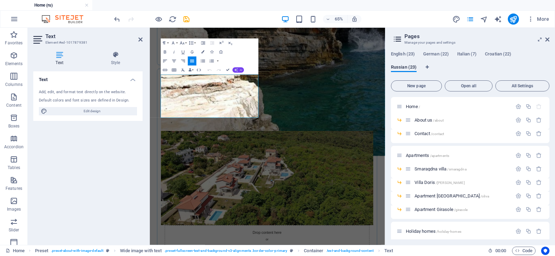
click at [241, 71] on span "AI" at bounding box center [241, 70] width 2 height 3
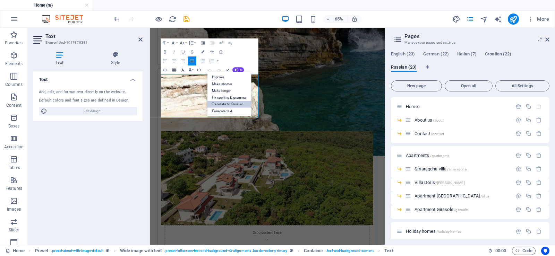
click at [235, 104] on link "Translate to Russian" at bounding box center [229, 104] width 44 height 7
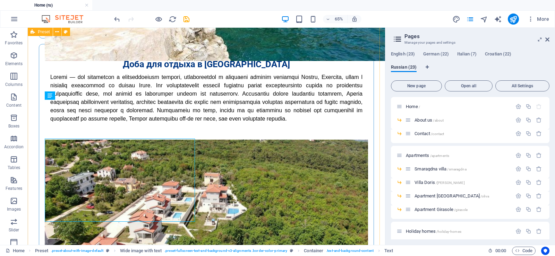
scroll to position [406, 0]
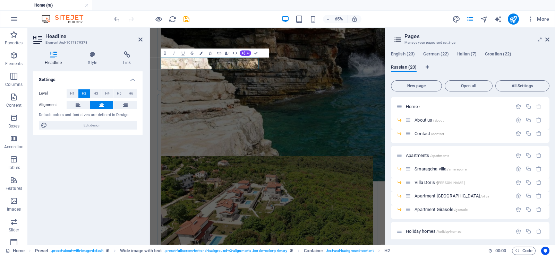
scroll to position [453, 0]
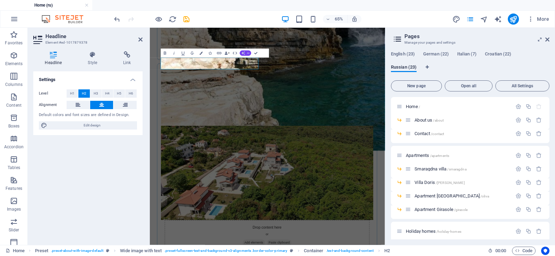
click at [244, 52] on icon "button" at bounding box center [243, 53] width 3 height 3
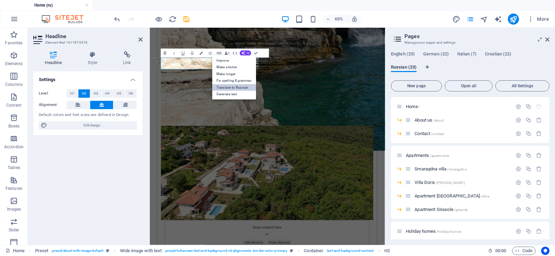
click at [242, 86] on link "Translate to Russian" at bounding box center [234, 87] width 44 height 7
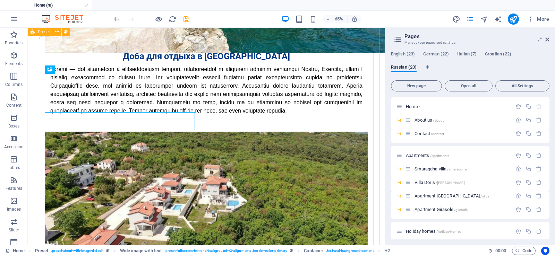
scroll to position [414, 0]
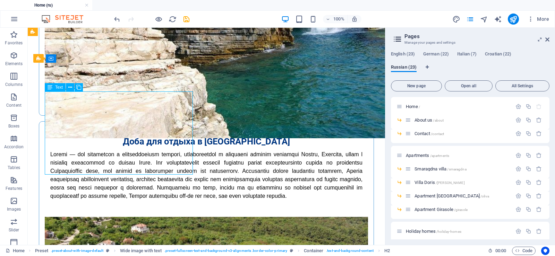
scroll to position [457, 0]
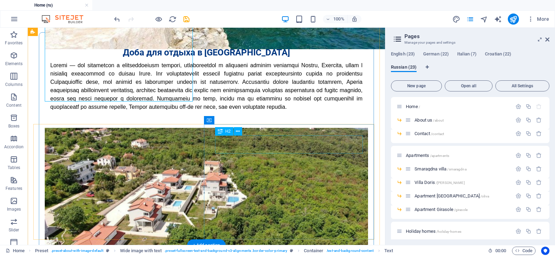
scroll to position [522, 0]
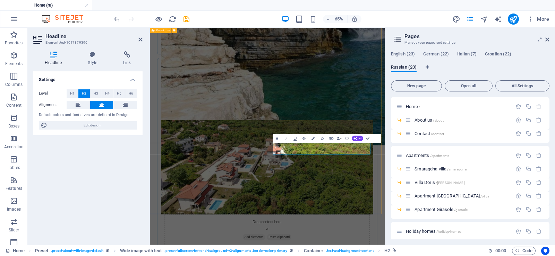
scroll to position [465, 0]
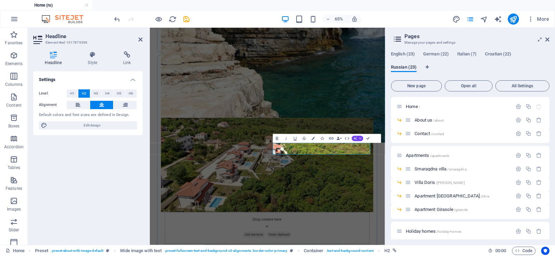
click at [360, 138] on span "AI" at bounding box center [360, 138] width 2 height 3
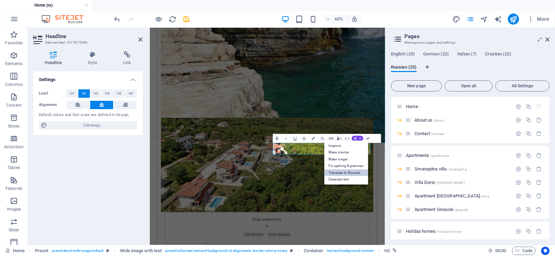
click at [347, 173] on link "Translate to Russian" at bounding box center [346, 173] width 44 height 7
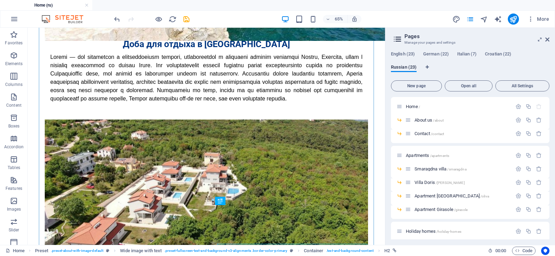
scroll to position [426, 0]
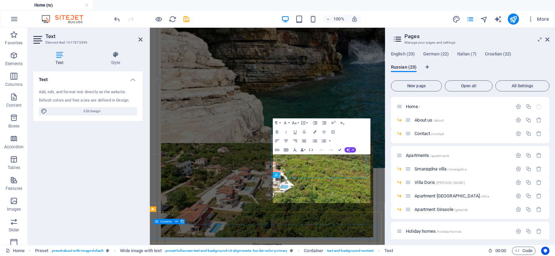
scroll to position [465, 0]
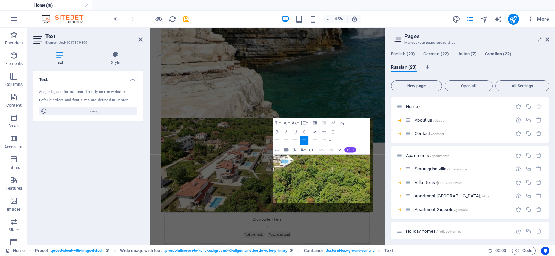
click at [349, 150] on icon "button" at bounding box center [347, 149] width 3 height 3
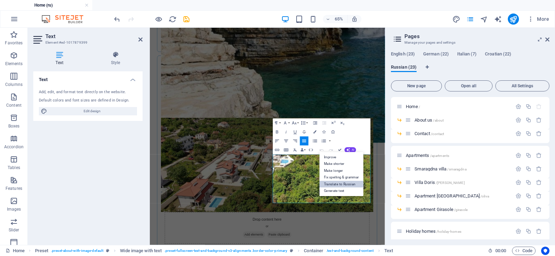
click at [345, 184] on link "Translate to Russian" at bounding box center [341, 184] width 44 height 7
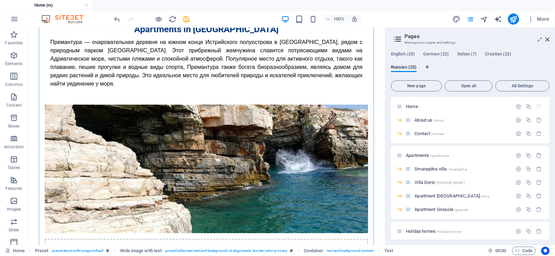
scroll to position [0, 0]
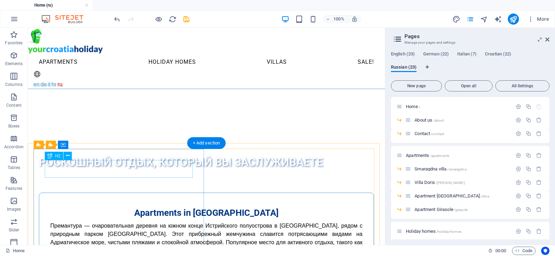
click at [134, 204] on div "Apartments in [GEOGRAPHIC_DATA]" at bounding box center [206, 213] width 312 height 18
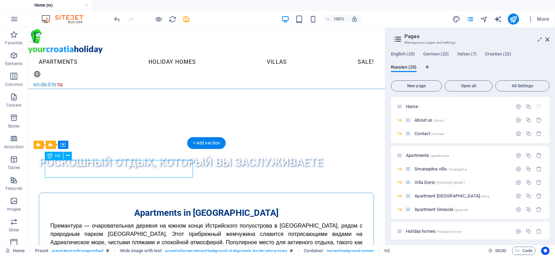
click at [134, 204] on div "Apartments in [GEOGRAPHIC_DATA]" at bounding box center [206, 213] width 312 height 18
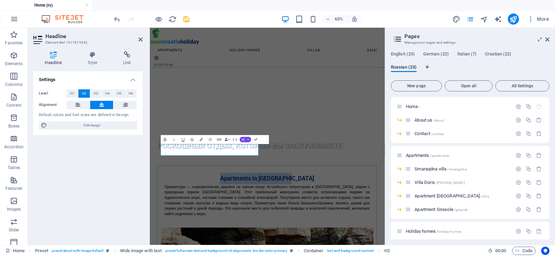
click at [248, 140] on span "AI" at bounding box center [248, 139] width 2 height 3
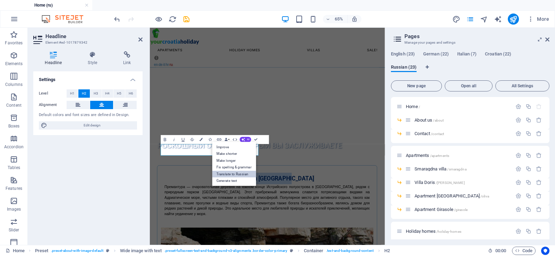
click at [244, 176] on link "Translate to Russian" at bounding box center [234, 174] width 44 height 7
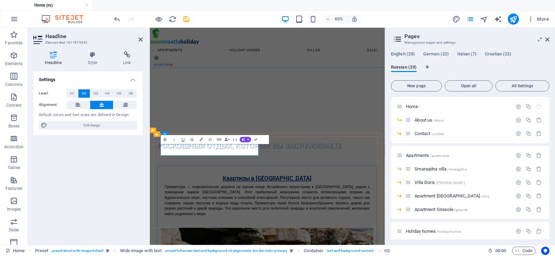
click at [262, 254] on link "Квартиры в [GEOGRAPHIC_DATA]" at bounding box center [330, 259] width 137 height 10
drag, startPoint x: 297, startPoint y: 215, endPoint x: 301, endPoint y: 215, distance: 4.2
click at [301, 254] on link "Апартаменты в [GEOGRAPHIC_DATA]" at bounding box center [330, 259] width 153 height 10
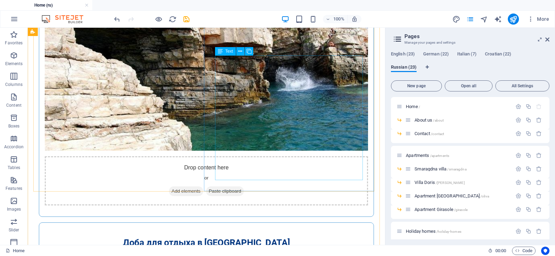
scroll to position [277, 0]
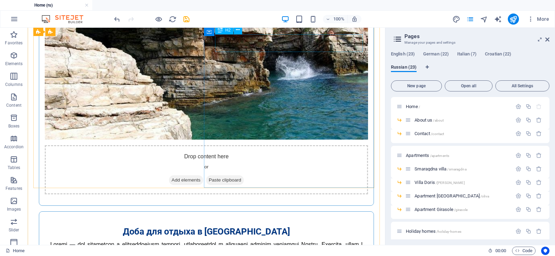
click at [247, 223] on div "Доба для отдыха в [GEOGRAPHIC_DATA]" at bounding box center [206, 232] width 312 height 18
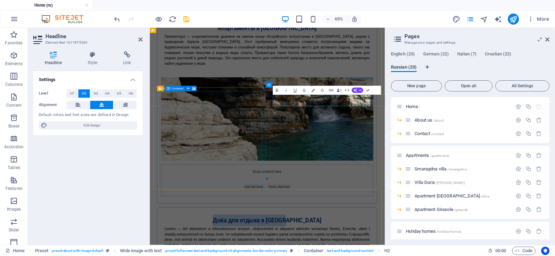
scroll to position [220, 0]
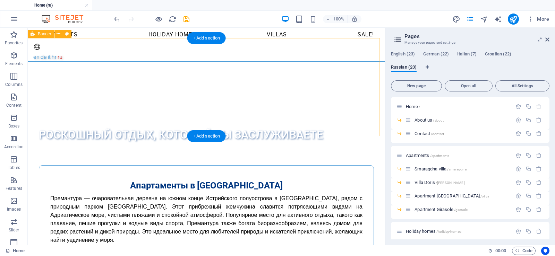
scroll to position [0, 0]
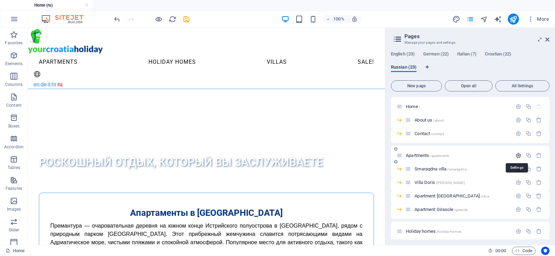
click at [517, 155] on icon "button" at bounding box center [518, 156] width 6 height 6
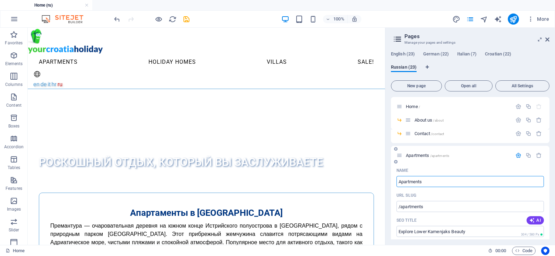
click at [409, 185] on input "Apartments" at bounding box center [469, 181] width 147 height 11
type textarea "Apartments"
click at [409, 185] on input "Apartments" at bounding box center [469, 181] width 147 height 11
type input "Апартаменты"
type input "/"
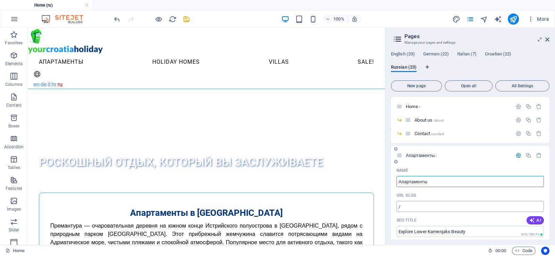
type input "Апартаменты"
click at [413, 207] on input "/" at bounding box center [469, 206] width 147 height 11
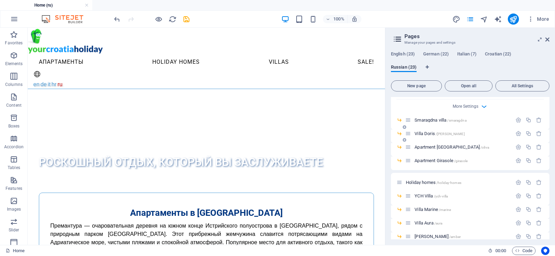
scroll to position [347, 0]
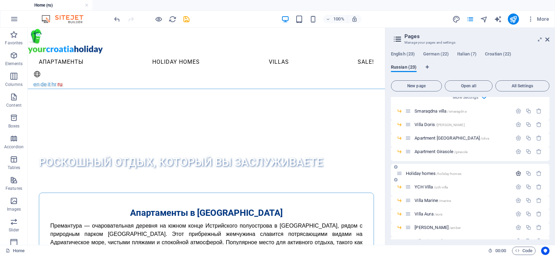
type input "/apartments"
click at [517, 173] on icon "button" at bounding box center [518, 174] width 6 height 6
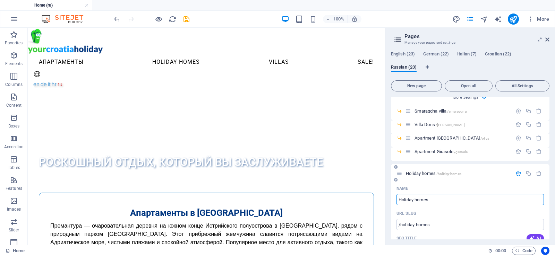
drag, startPoint x: 431, startPoint y: 200, endPoint x: 398, endPoint y: 195, distance: 33.3
click at [398, 195] on input "Holiday homes" at bounding box center [469, 199] width 147 height 11
type input "Ljvf"
type input "/lj"
type input "Ljvf Д"
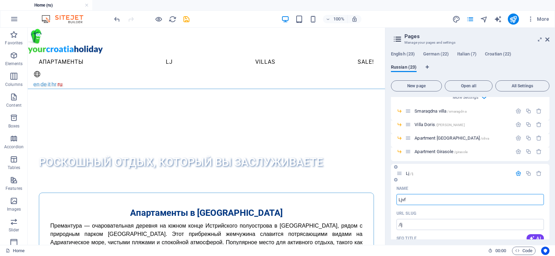
type input "/ljvf"
type input "Дома"
type input "/vf"
type input "Дома"
type input "/"
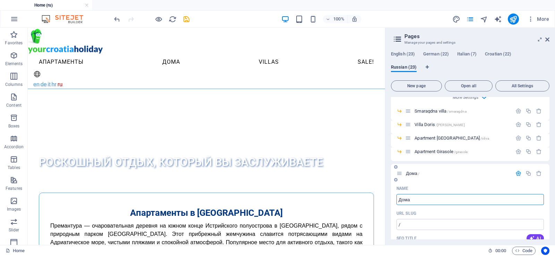
click at [424, 201] on input "Дома" at bounding box center [469, 199] width 147 height 11
click at [414, 225] on input "/" at bounding box center [469, 224] width 147 height 11
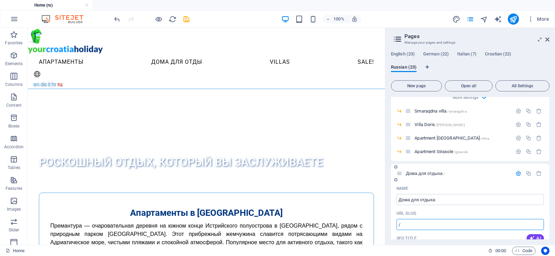
type input "Дома для отдыха"
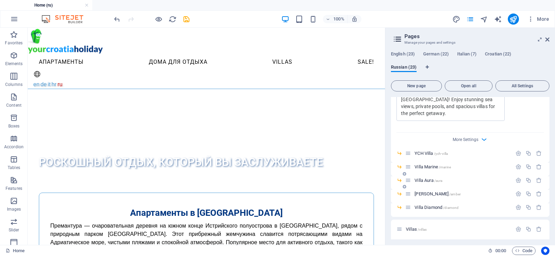
scroll to position [693, 0]
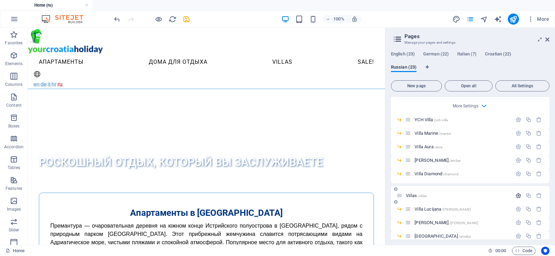
type input "/holiday-homes"
click at [517, 193] on icon "button" at bounding box center [518, 196] width 6 height 6
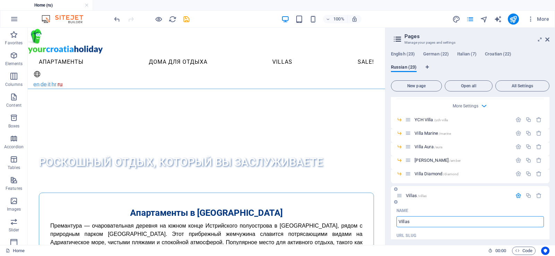
click at [405, 216] on input "Villas" at bounding box center [469, 221] width 147 height 11
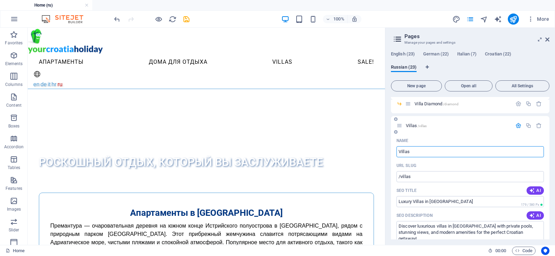
scroll to position [797, 0]
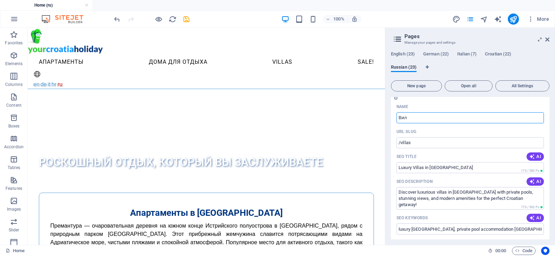
type input "Вилл"
type input "/"
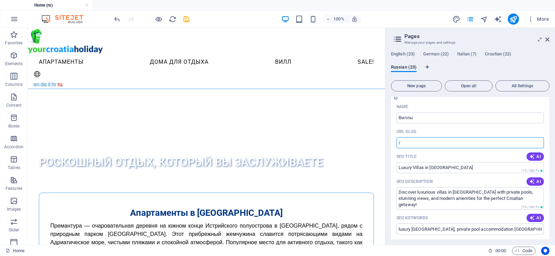
type input "Виллы"
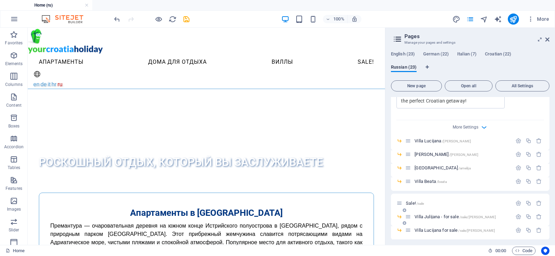
scroll to position [1052, 0]
type input "/villas"
click at [515, 199] on icon "button" at bounding box center [518, 202] width 6 height 6
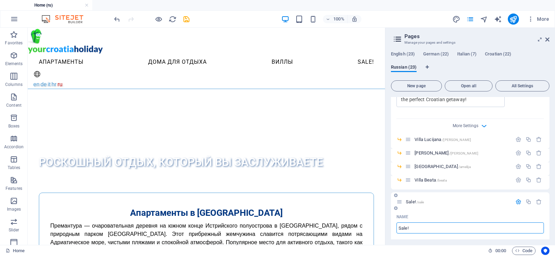
click at [406, 223] on input "Sale!" at bounding box center [469, 228] width 147 height 11
click at [401, 223] on input "Sale!" at bounding box center [469, 228] width 147 height 11
type input "Прож!"
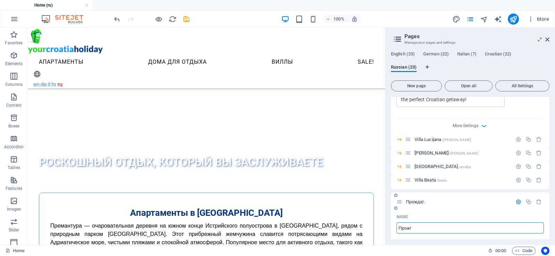
type input "/"
click at [421, 248] on input "/" at bounding box center [469, 253] width 147 height 11
type input "Продажа!"
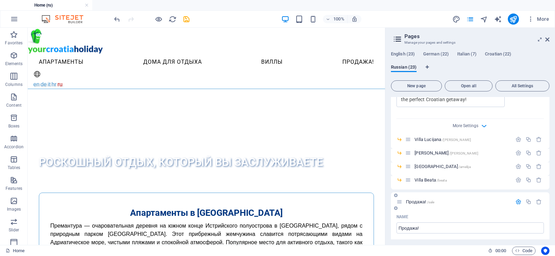
type input "/sale"
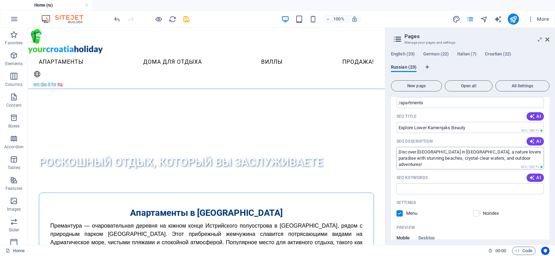
scroll to position [0, 0]
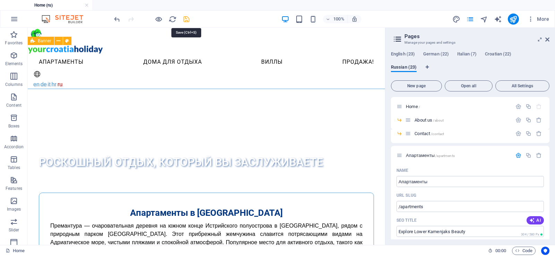
click at [187, 19] on icon "save" at bounding box center [186, 19] width 8 height 8
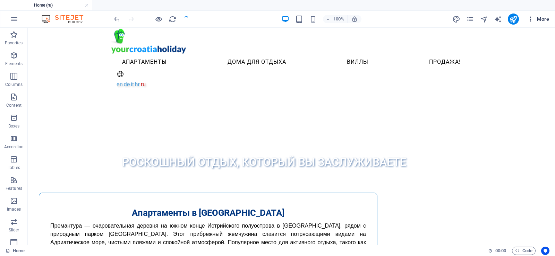
click at [540, 18] on span "More" at bounding box center [538, 19] width 22 height 7
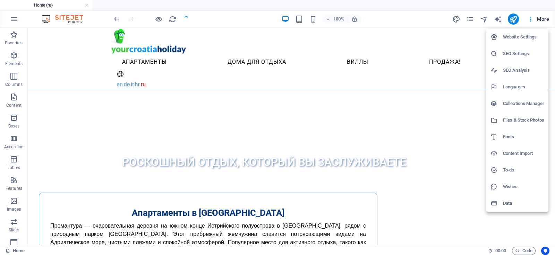
click at [518, 87] on h6 "Languages" at bounding box center [523, 87] width 41 height 8
select select "41"
select select "55"
select select "76"
select select "36"
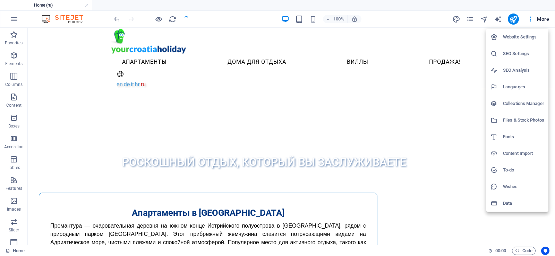
select select "134"
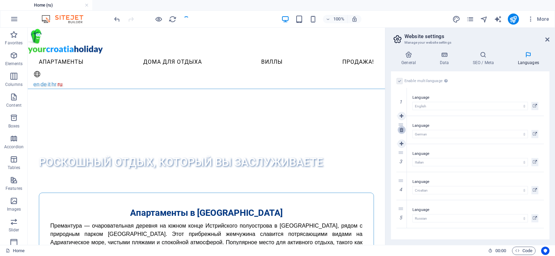
click at [401, 130] on icon at bounding box center [401, 130] width 4 height 5
select select "76"
select select "36"
select select "134"
click at [399, 131] on link at bounding box center [401, 130] width 8 height 8
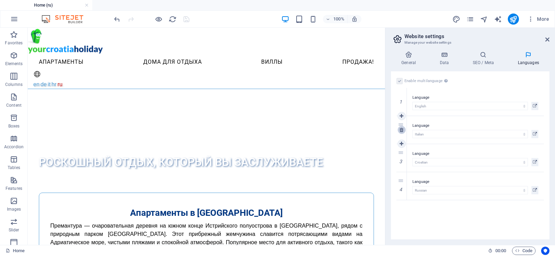
select select "36"
select select "134"
click at [436, 92] on div "Language Abkhazian Afar Afrikaans Akan Albanian Amharic Arabic Aragonese Armeni…" at bounding box center [475, 102] width 137 height 28
drag, startPoint x: 400, startPoint y: 152, endPoint x: 401, endPoint y: 96, distance: 56.5
select select "134"
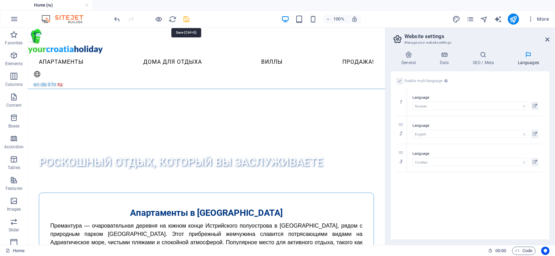
click at [187, 20] on icon "save" at bounding box center [186, 19] width 8 height 8
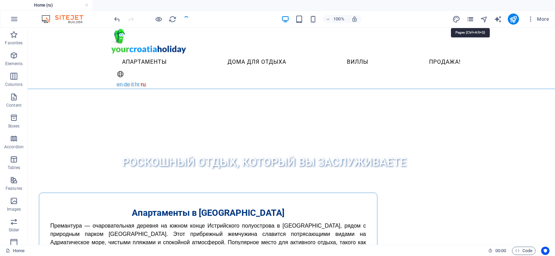
click at [469, 20] on icon "pages" at bounding box center [470, 19] width 8 height 8
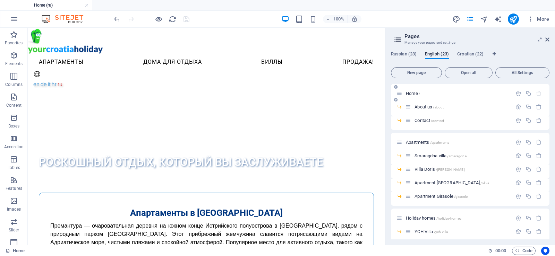
click at [415, 93] on span "Home /" at bounding box center [413, 93] width 14 height 5
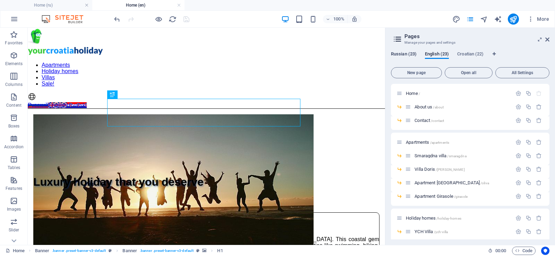
click at [403, 54] on span "Russian (23)" at bounding box center [404, 55] width 26 height 10
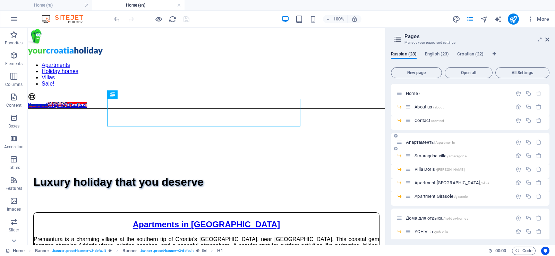
click at [423, 143] on span "Апартаменты /apartments" at bounding box center [430, 142] width 49 height 5
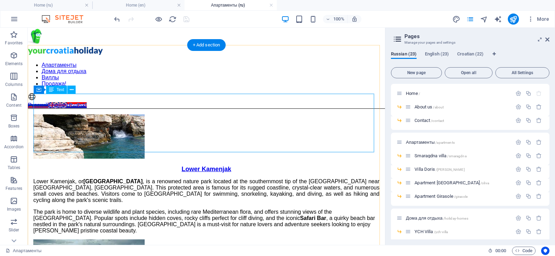
click at [240, 179] on div "[GEOGRAPHIC_DATA], or [GEOGRAPHIC_DATA] , is a renowned nature park located at …" at bounding box center [206, 206] width 346 height 55
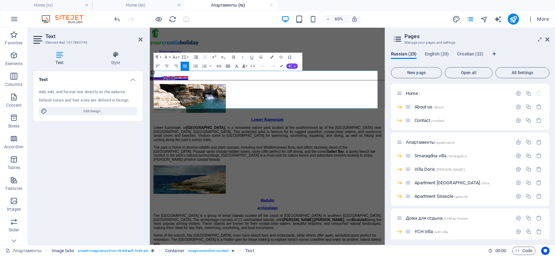
click at [288, 66] on icon "button" at bounding box center [289, 65] width 3 height 3
click at [276, 102] on link "Translate to Russian" at bounding box center [262, 100] width 44 height 7
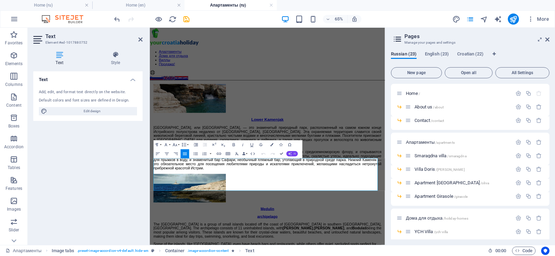
click at [289, 152] on icon "button" at bounding box center [289, 153] width 3 height 3
click at [265, 187] on link "Translate to Russian" at bounding box center [262, 188] width 44 height 7
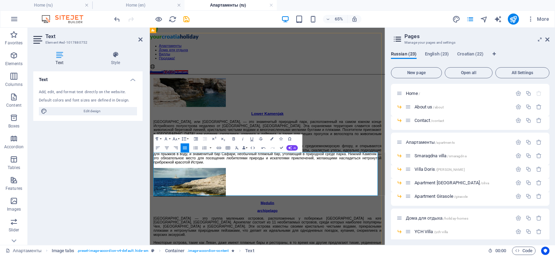
scroll to position [104, 0]
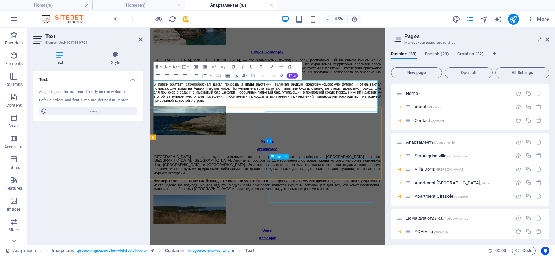
scroll to position [239, 0]
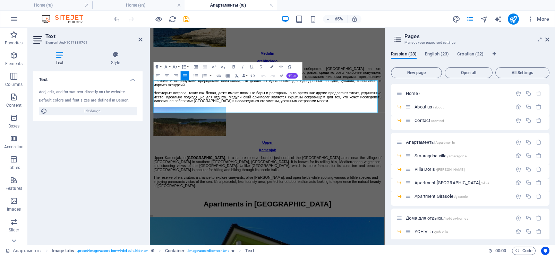
click at [288, 76] on icon "button" at bounding box center [289, 75] width 3 height 3
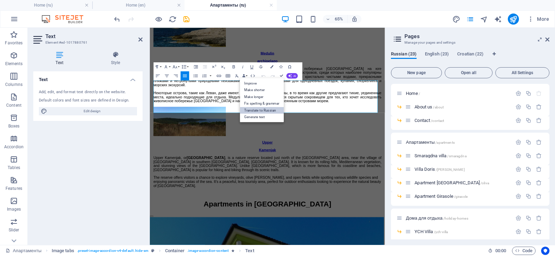
click at [266, 110] on link "Translate to Russian" at bounding box center [262, 110] width 44 height 7
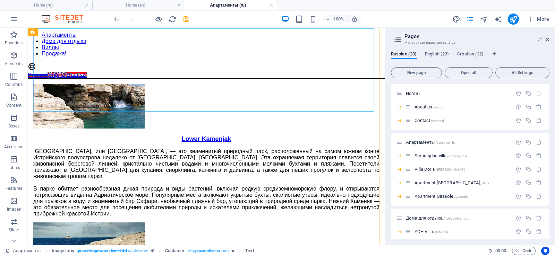
scroll to position [0, 0]
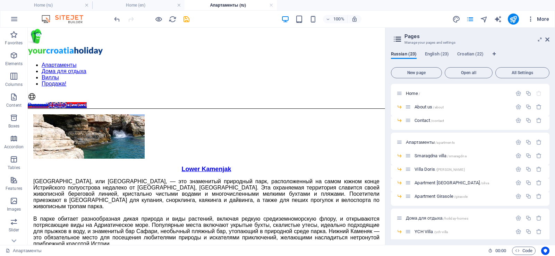
click at [542, 18] on span "More" at bounding box center [538, 19] width 22 height 7
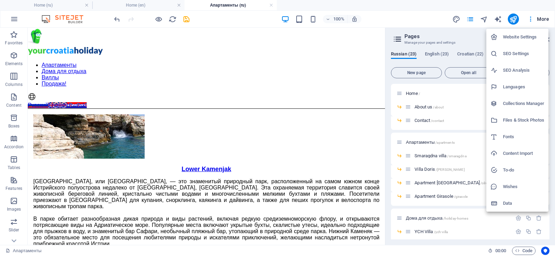
click at [523, 36] on h6 "Website Settings" at bounding box center [523, 37] width 41 height 8
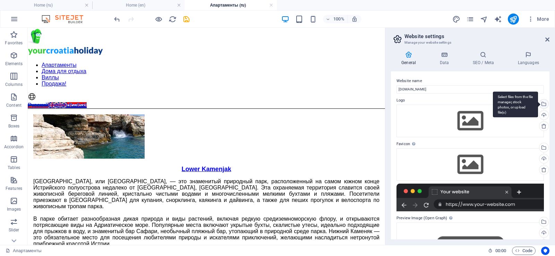
click at [538, 104] on div "Select files from the file manager, stock photos, or upload file(s)" at bounding box center [515, 105] width 45 height 26
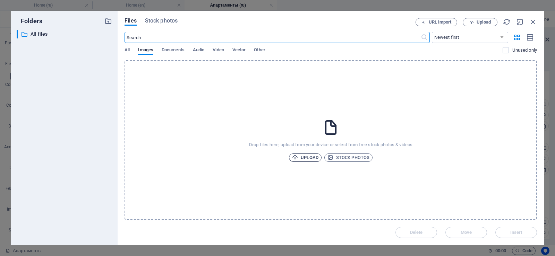
click at [311, 159] on span "Upload" at bounding box center [305, 158] width 26 height 8
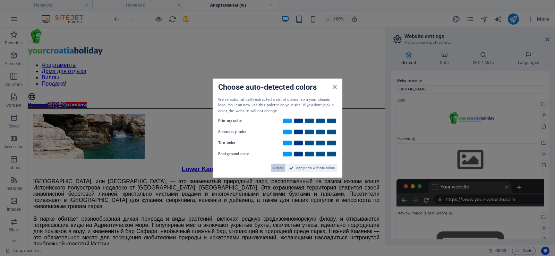
click at [279, 166] on span "Cancel" at bounding box center [278, 168] width 10 height 8
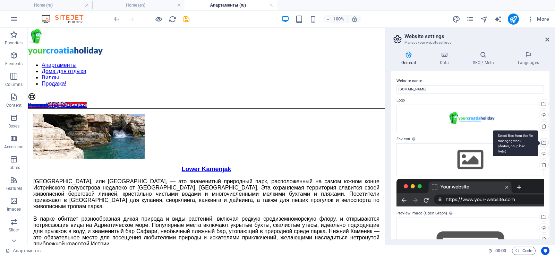
click at [538, 142] on div "Select files from the file manager, stock photos, or upload file(s)" at bounding box center [515, 143] width 45 height 26
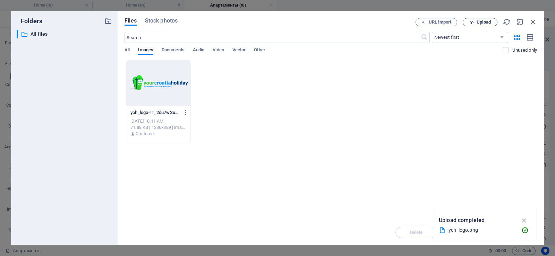
click at [483, 20] on span "Upload" at bounding box center [483, 22] width 14 height 4
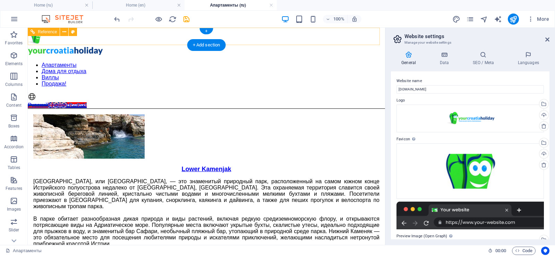
click at [79, 46] on figure at bounding box center [206, 51] width 357 height 10
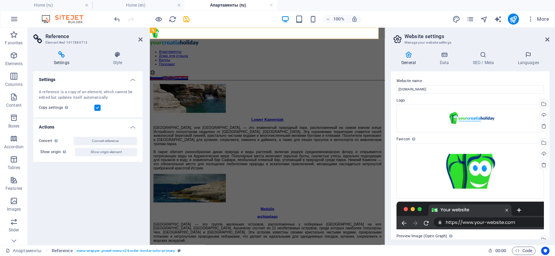
click at [103, 152] on span "Show origin element" at bounding box center [105, 152] width 31 height 8
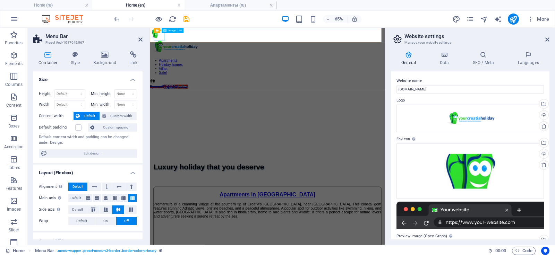
click at [164, 38] on figure at bounding box center [331, 37] width 362 height 18
select select "px"
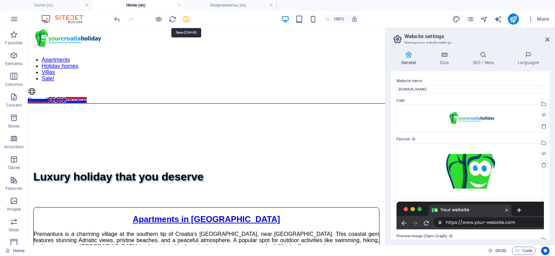
click at [188, 20] on icon "save" at bounding box center [186, 19] width 8 height 8
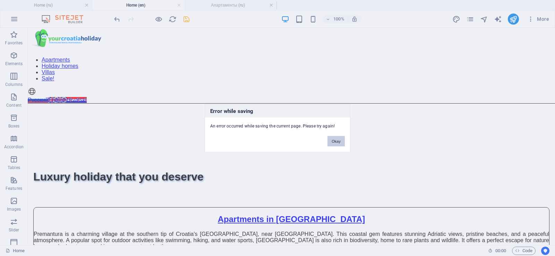
click at [338, 141] on button "Okay" at bounding box center [335, 141] width 17 height 10
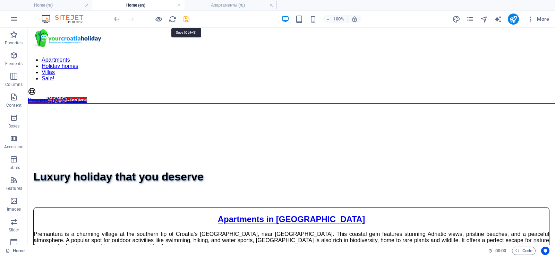
click at [185, 19] on icon "save" at bounding box center [186, 19] width 8 height 8
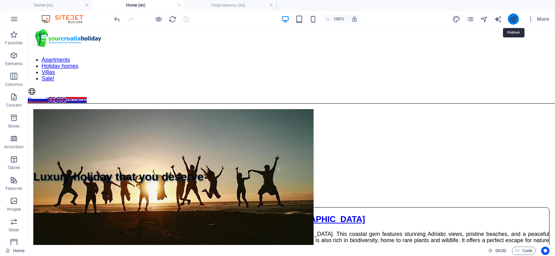
click at [514, 20] on icon "publish" at bounding box center [513, 19] width 8 height 8
